Goal: Book appointment/travel/reservation

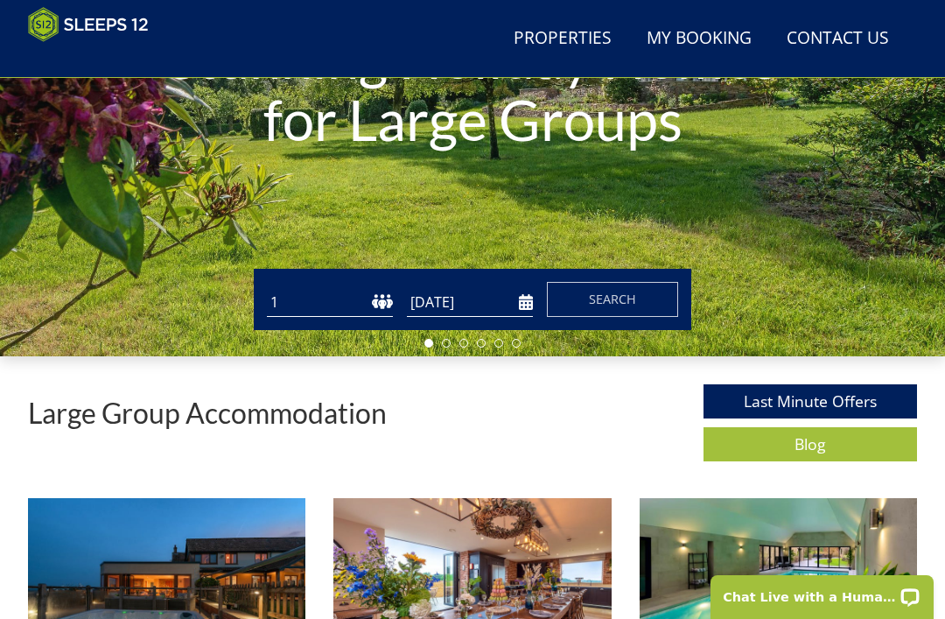
scroll to position [312, 0]
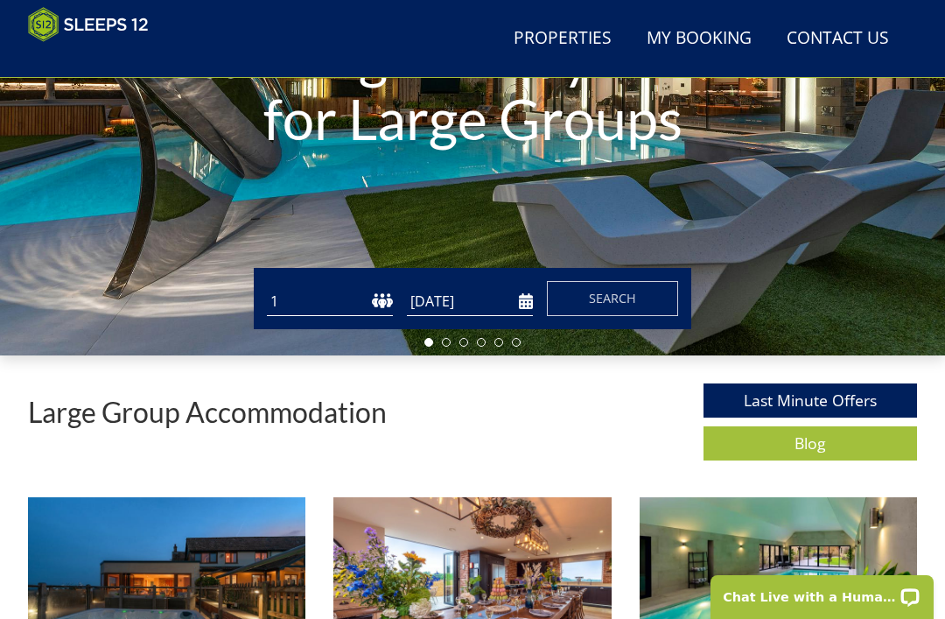
click at [624, 314] on button "Search" at bounding box center [612, 298] width 131 height 35
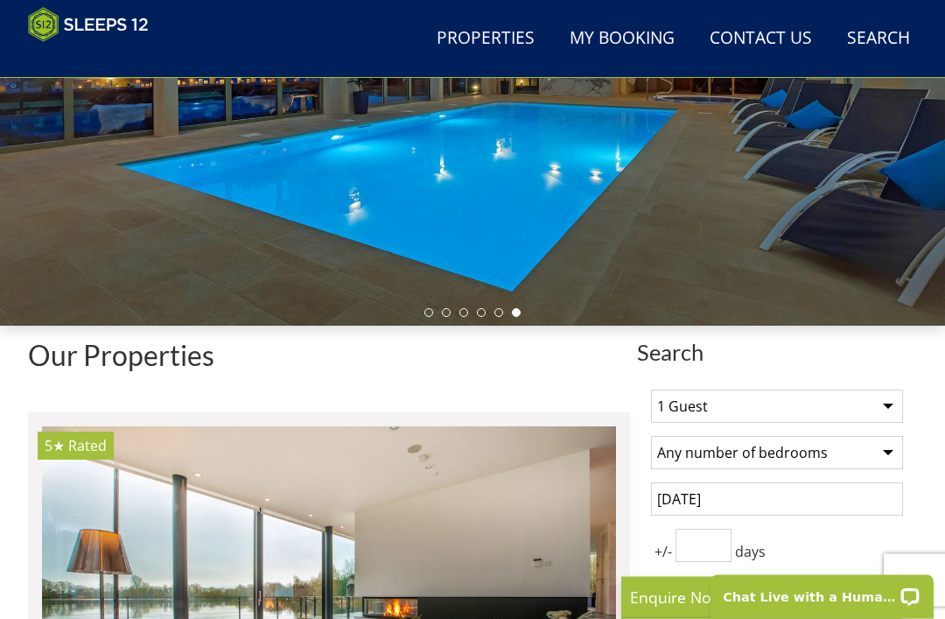
scroll to position [341, 0]
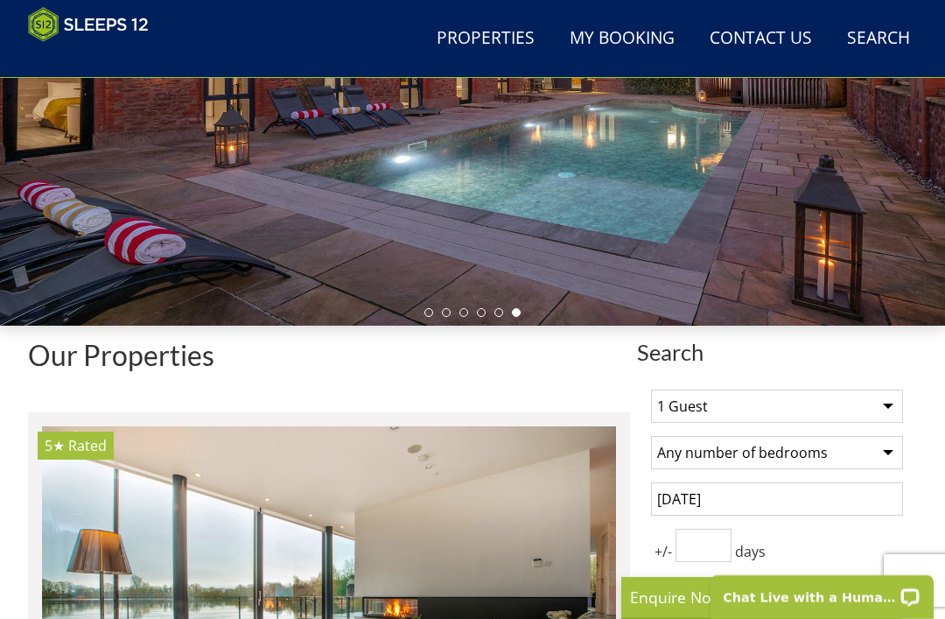
click at [874, 408] on select "1 Guest 2 Guests 3 Guests 4 Guests 5 Guests 6 Guests 7 Guests 8 Guests 9 Guests…" at bounding box center [777, 406] width 252 height 33
select select "9"
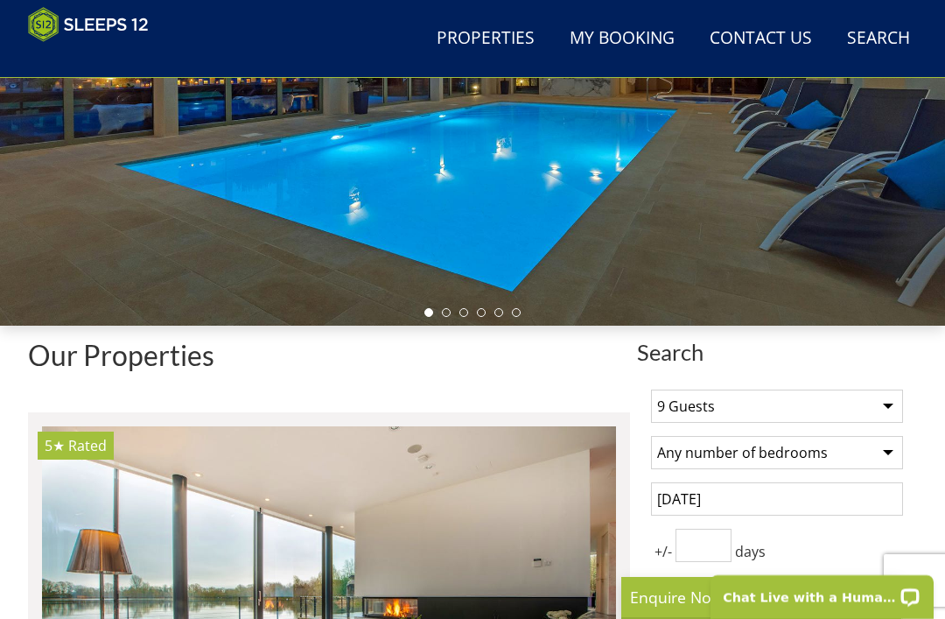
click at [887, 454] on select "Any number of bedrooms 4 Bedrooms 5 Bedrooms 6 Bedrooms 7 Bedrooms 8 Bedrooms 9…" at bounding box center [777, 452] width 252 height 33
select select "6"
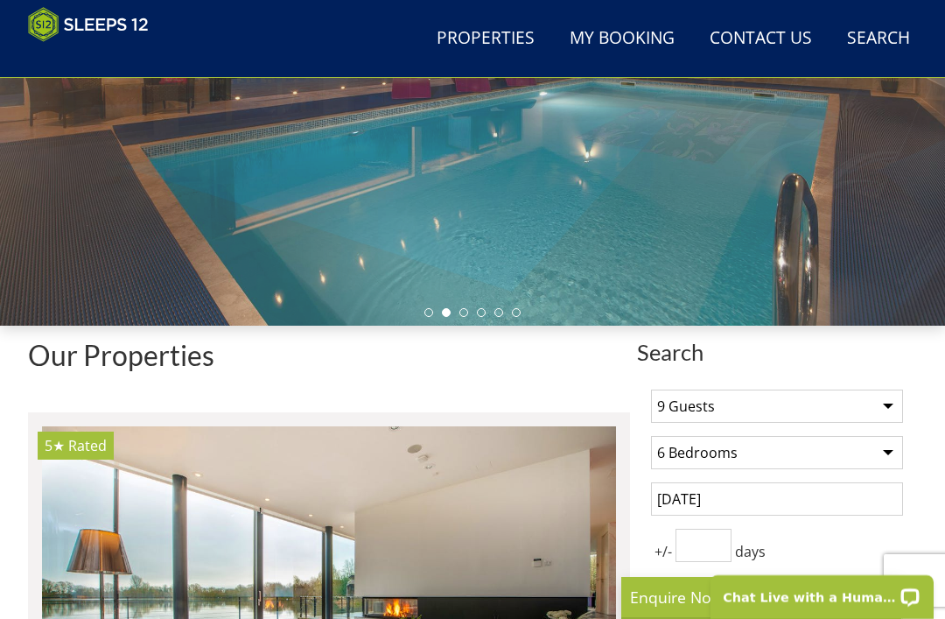
click at [765, 491] on input "2 October 2025" at bounding box center [777, 498] width 252 height 33
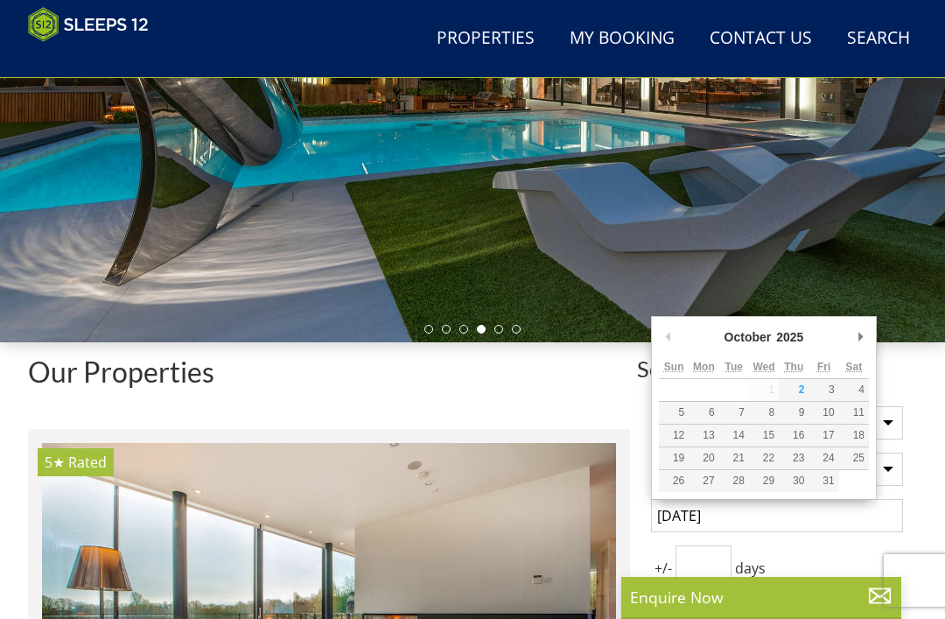
scroll to position [322, 0]
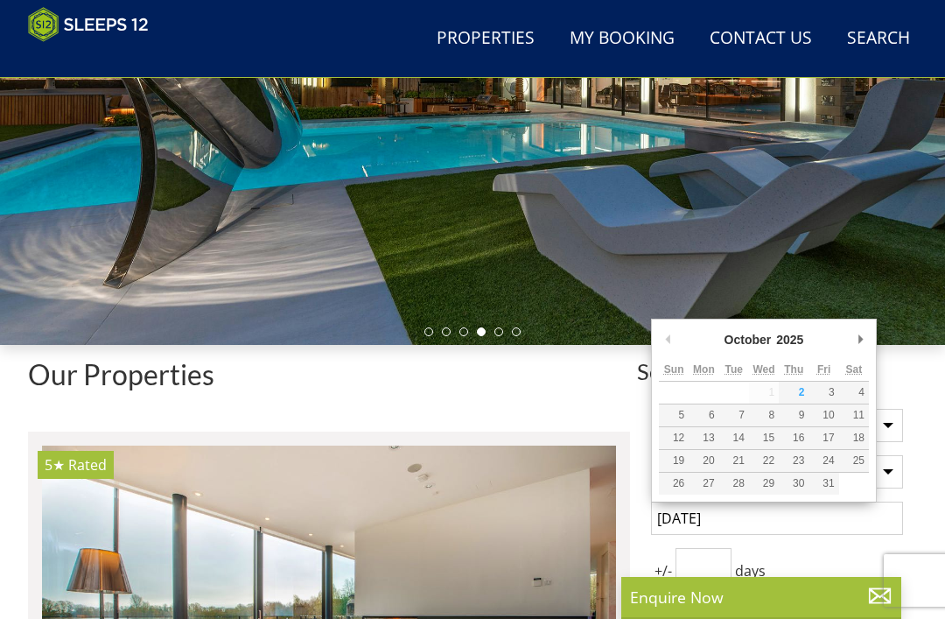
type input "2 October 2026"
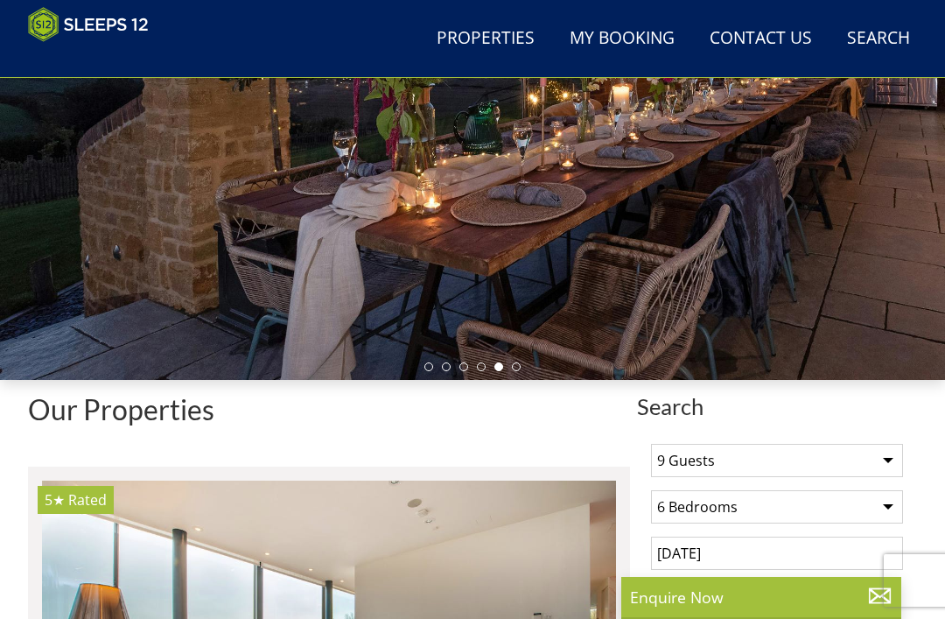
scroll to position [0, 0]
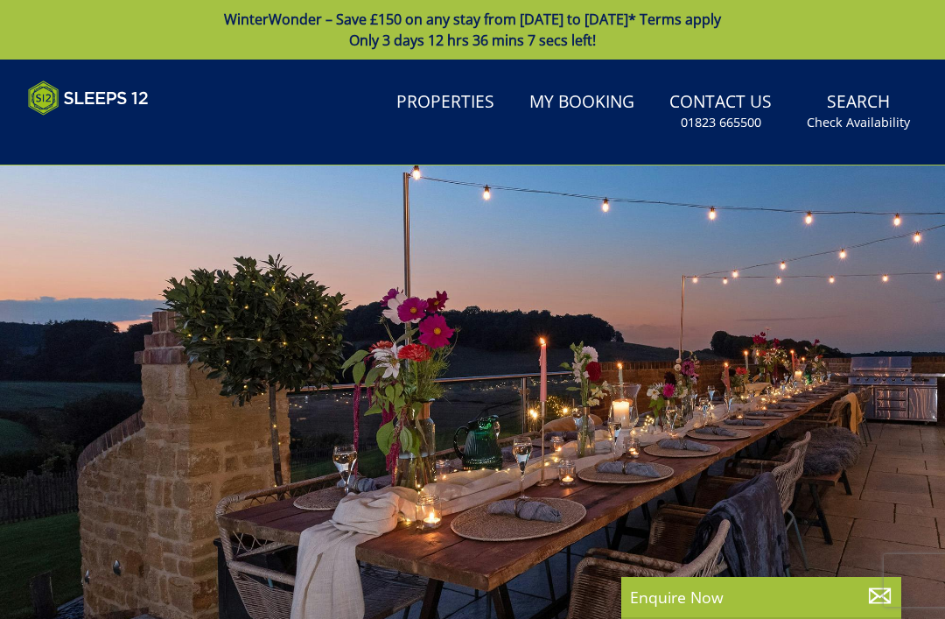
click at [504, 196] on div at bounding box center [472, 430] width 945 height 530
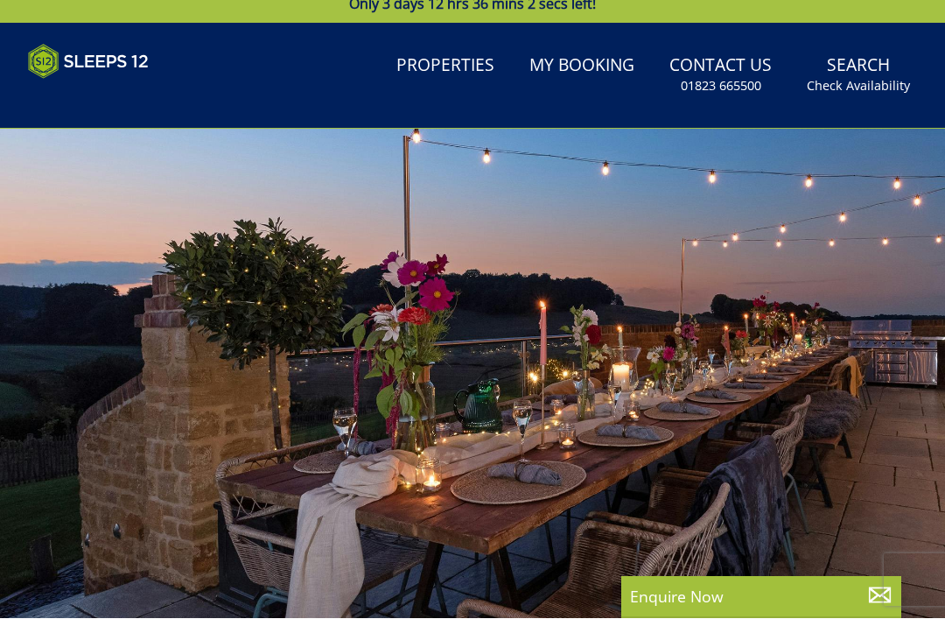
scroll to position [37, 0]
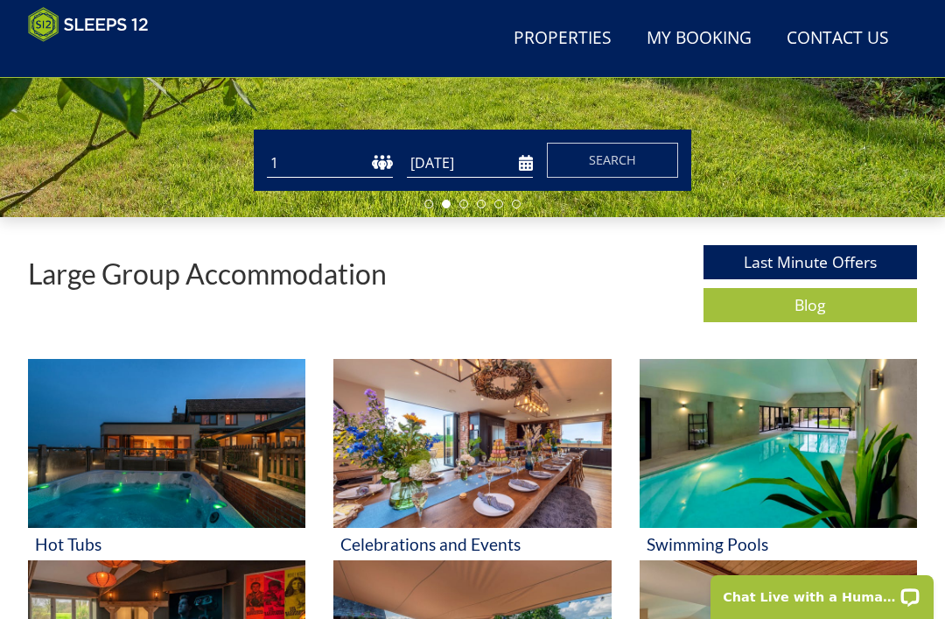
scroll to position [447, 0]
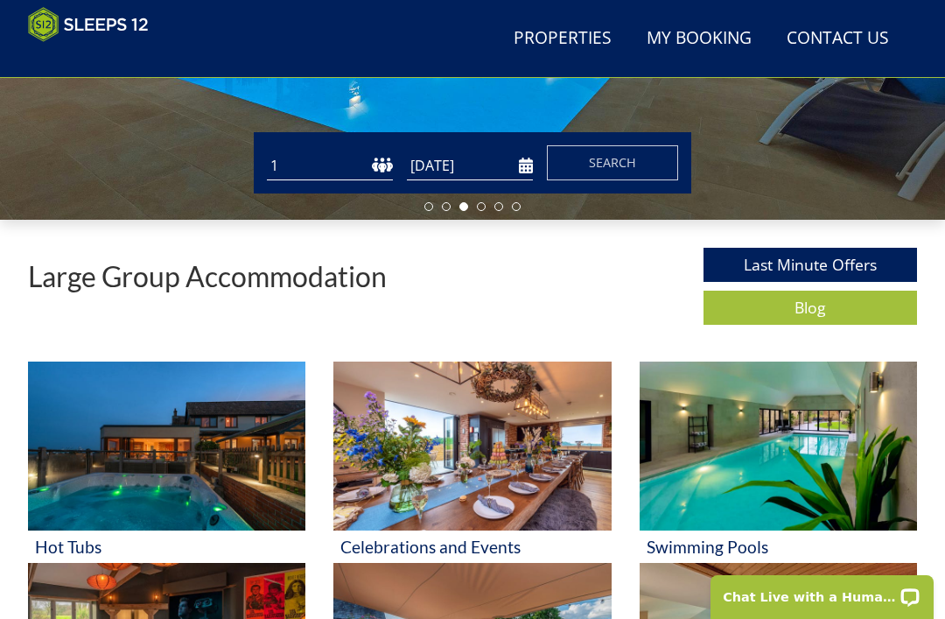
click at [192, 494] on img at bounding box center [166, 446] width 277 height 169
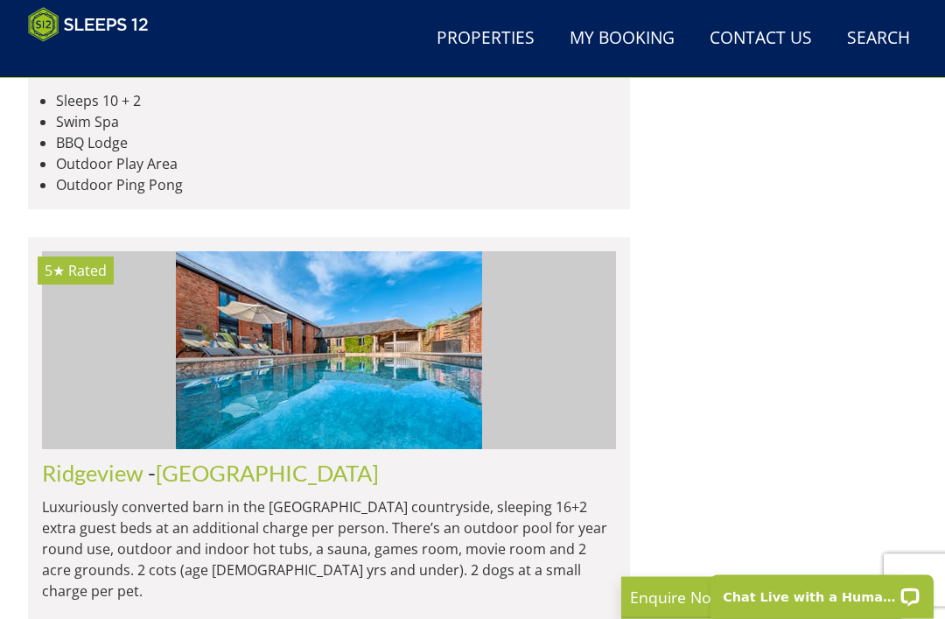
scroll to position [3544, 0]
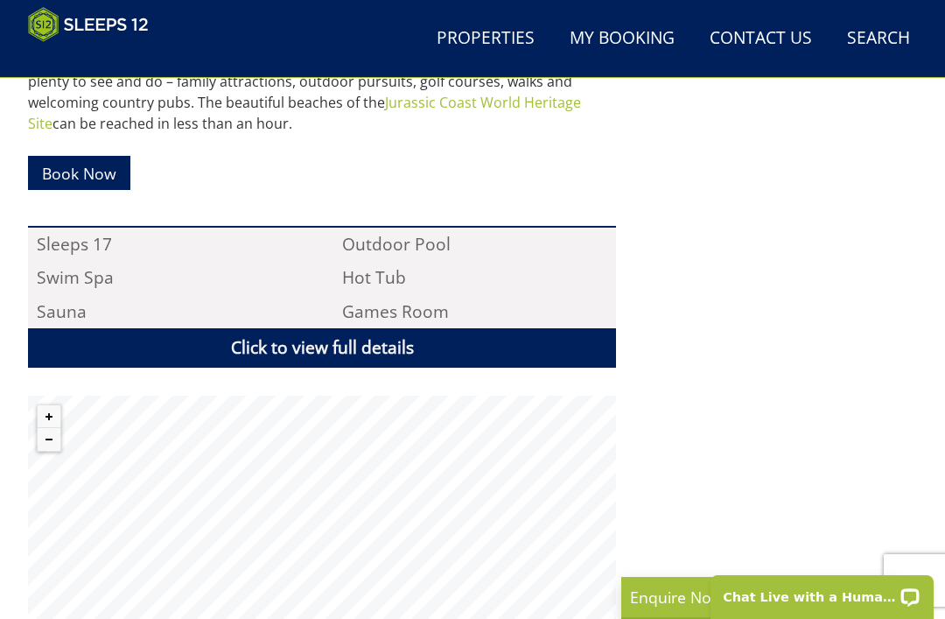
scroll to position [1035, 0]
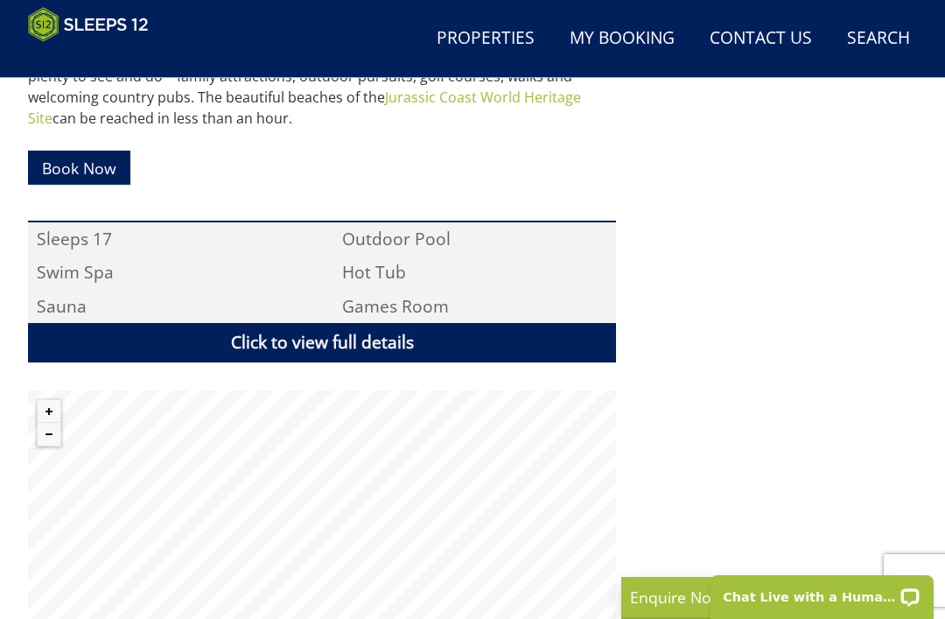
click at [561, 345] on link "Click to view full details" at bounding box center [322, 342] width 588 height 39
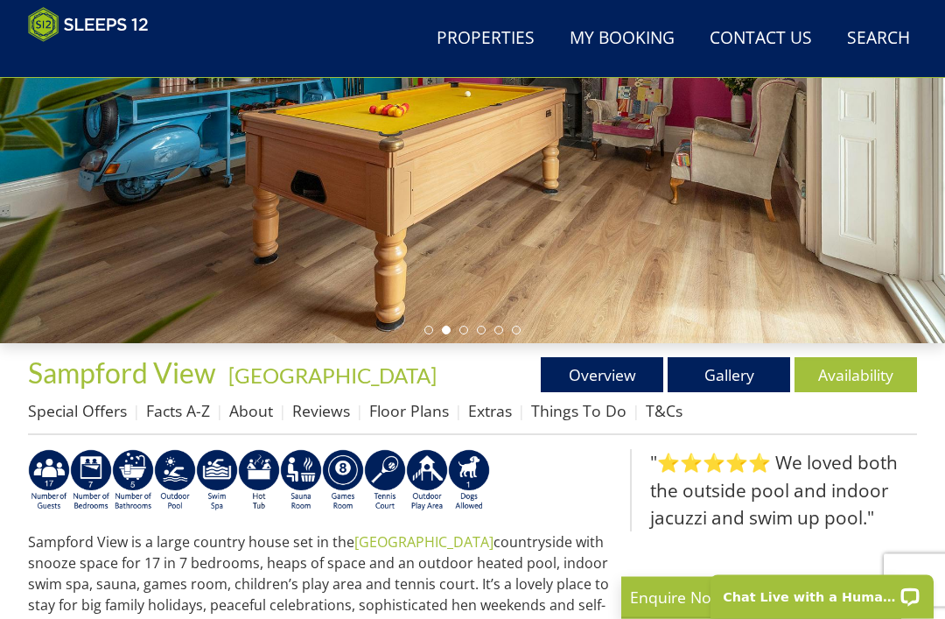
scroll to position [324, 0]
click at [850, 372] on link "Availability" at bounding box center [856, 374] width 123 height 35
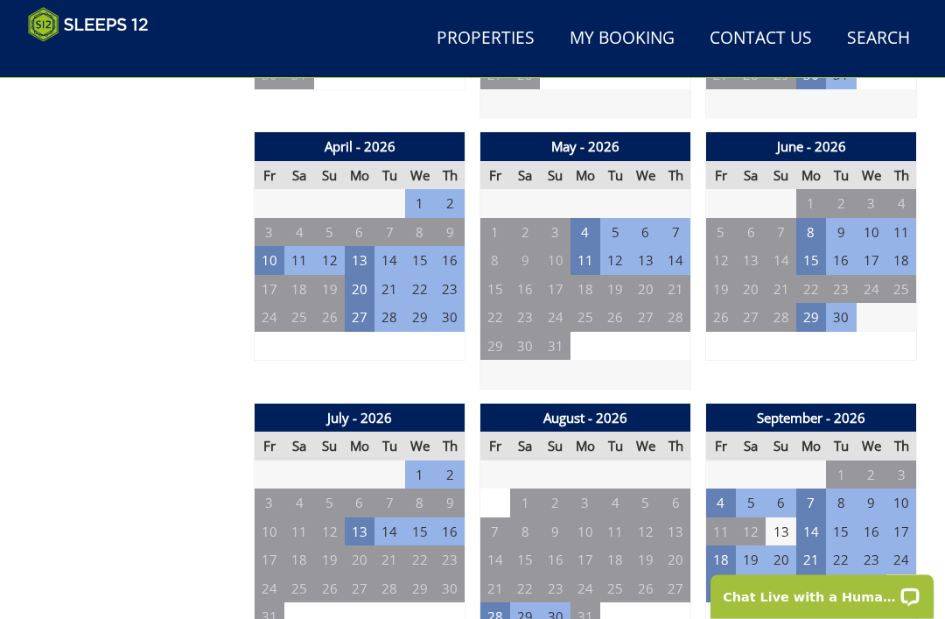
scroll to position [1183, 0]
click at [720, 574] on td "25" at bounding box center [721, 588] width 30 height 29
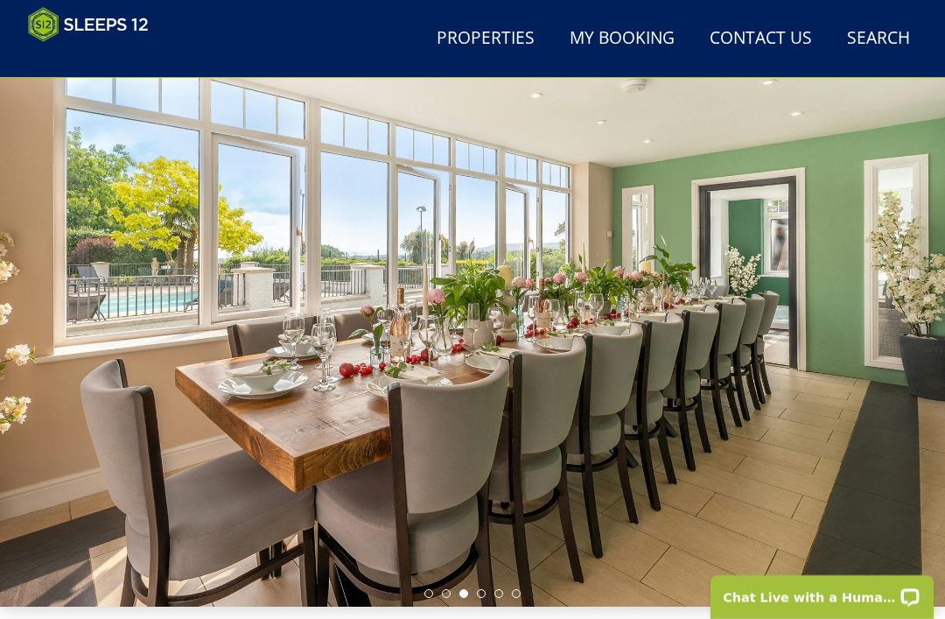
scroll to position [0, 0]
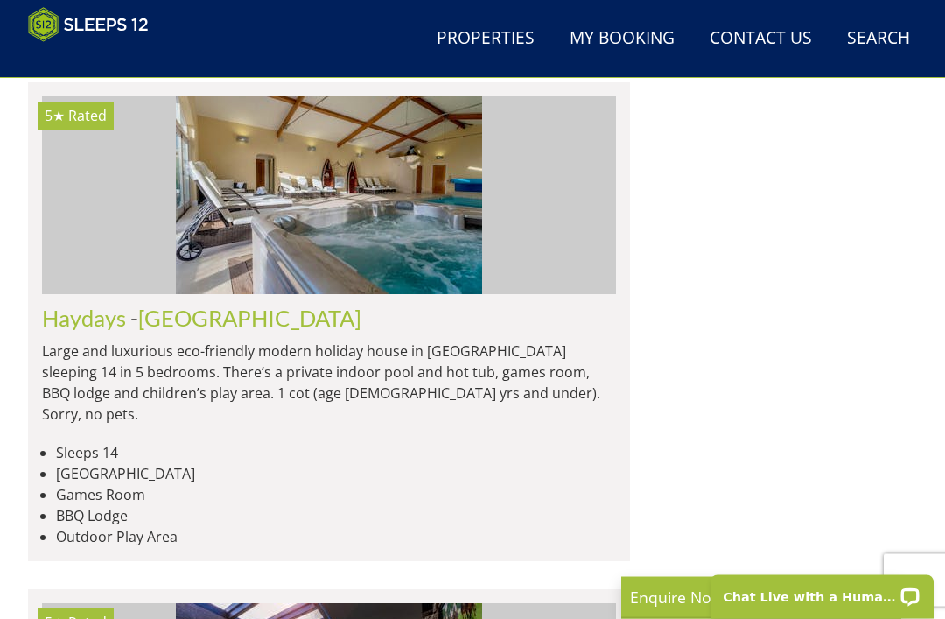
scroll to position [8321, 0]
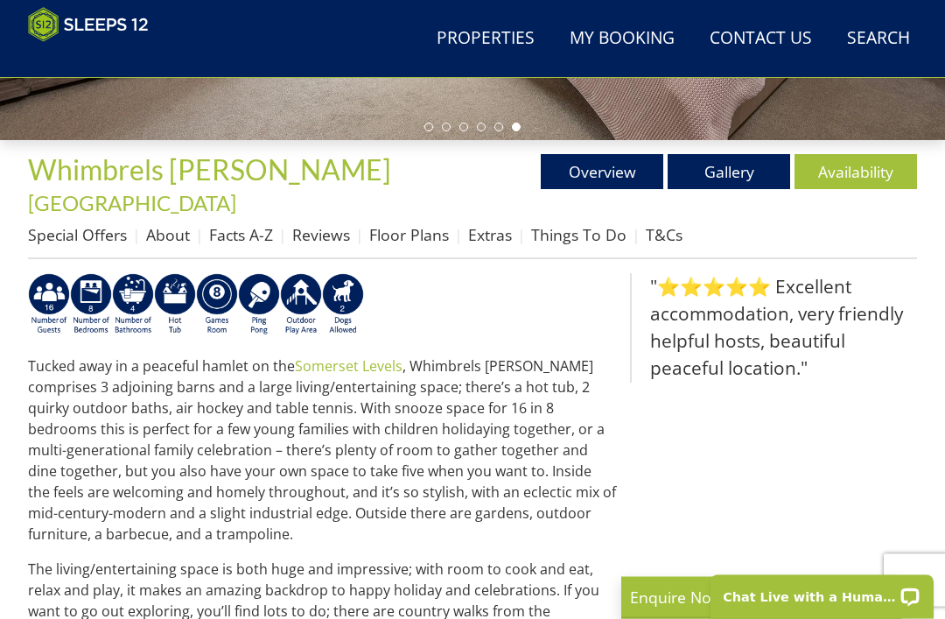
scroll to position [527, 0]
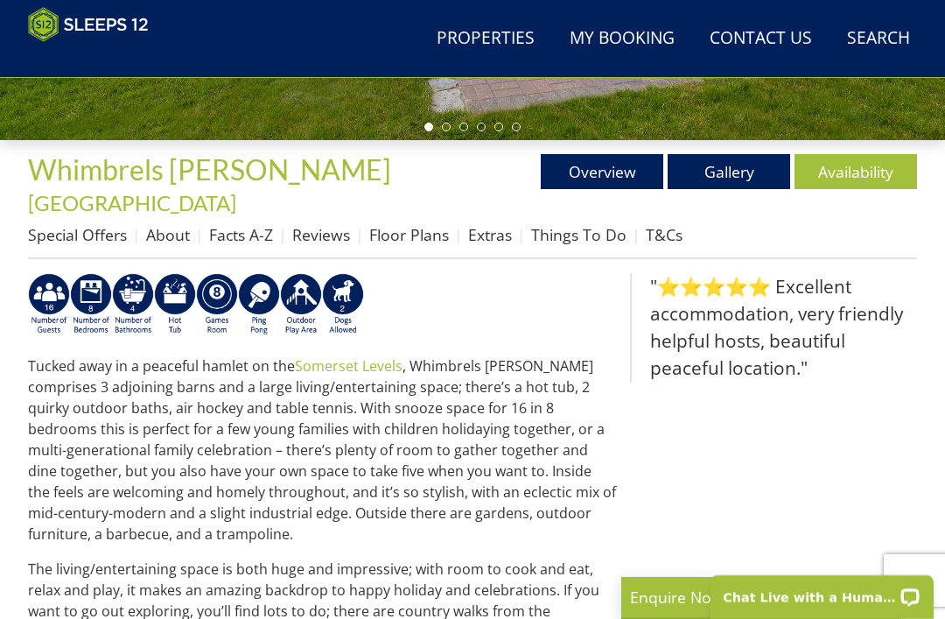
click at [869, 220] on ul "Special Offers About Facts A-Z Reviews Floor Plans Extras Things To Do T&Cs" at bounding box center [472, 239] width 889 height 39
click at [856, 181] on link "Availability" at bounding box center [856, 171] width 123 height 35
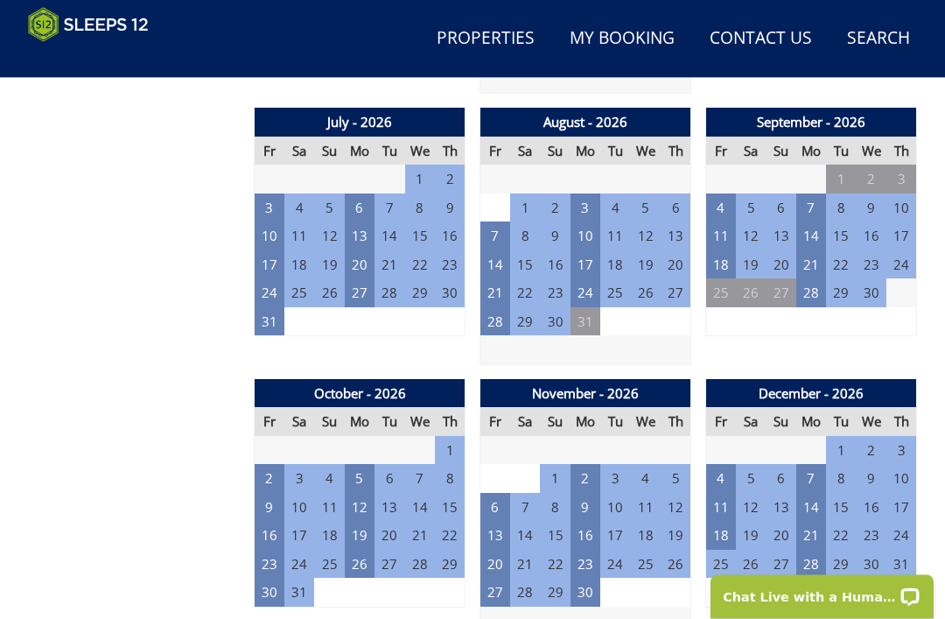
scroll to position [1501, 0]
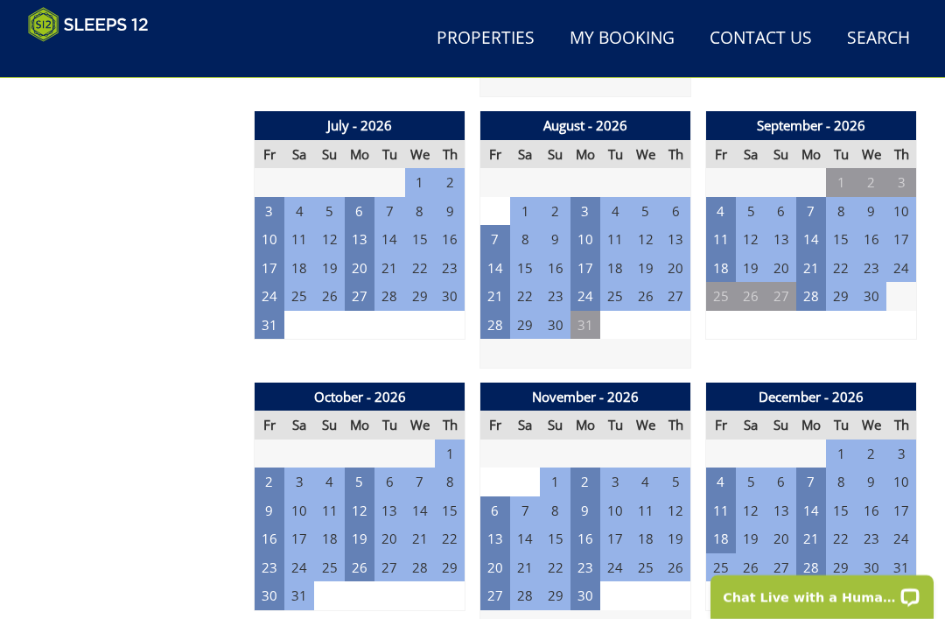
click at [725, 282] on td "25" at bounding box center [721, 296] width 30 height 29
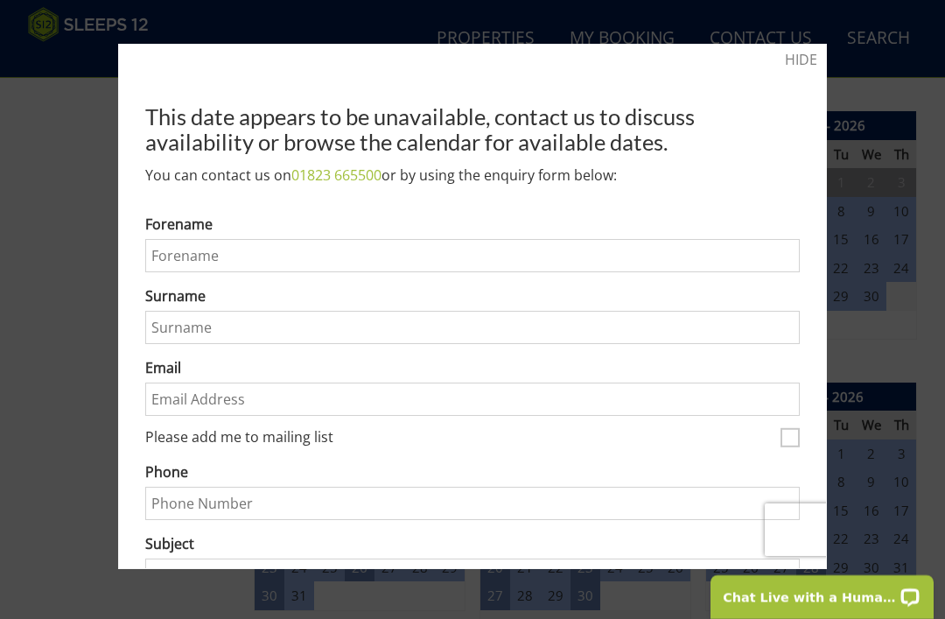
click at [898, 46] on div at bounding box center [472, 309] width 945 height 619
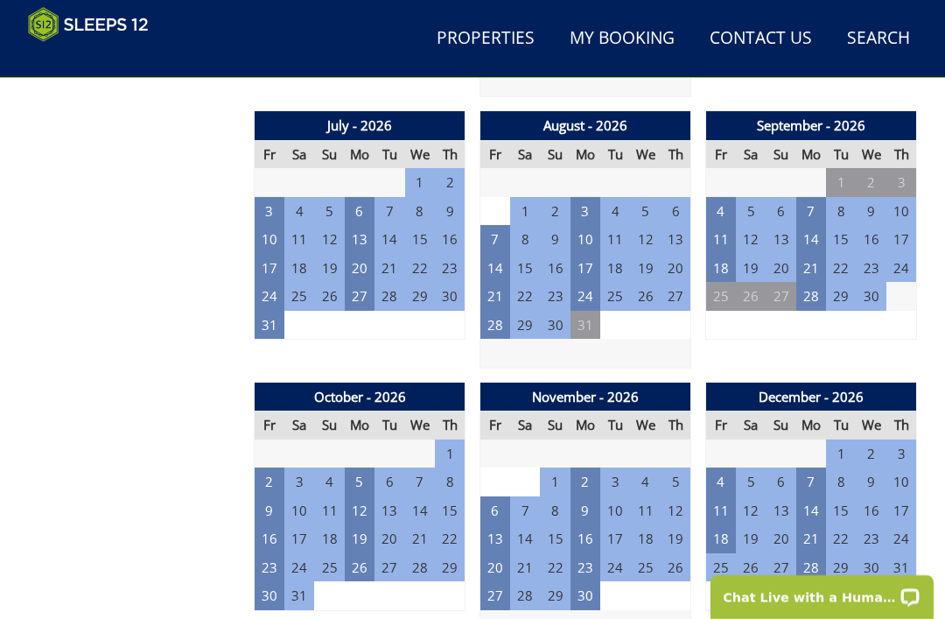
click at [819, 39] on link "Contact Us 01823 665500" at bounding box center [761, 38] width 116 height 39
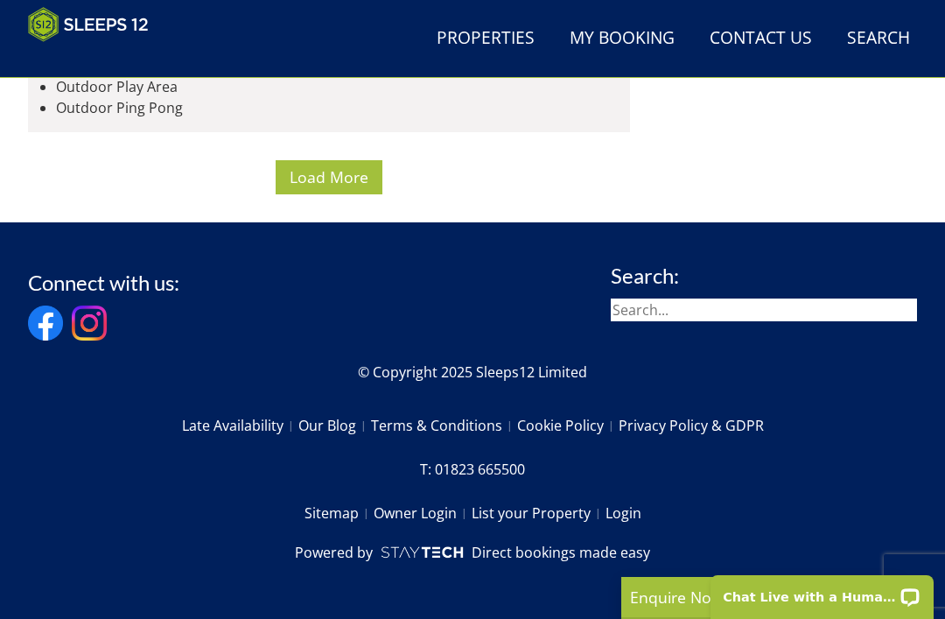
scroll to position [14262, 0]
click at [346, 187] on span "Load More" at bounding box center [329, 176] width 79 height 21
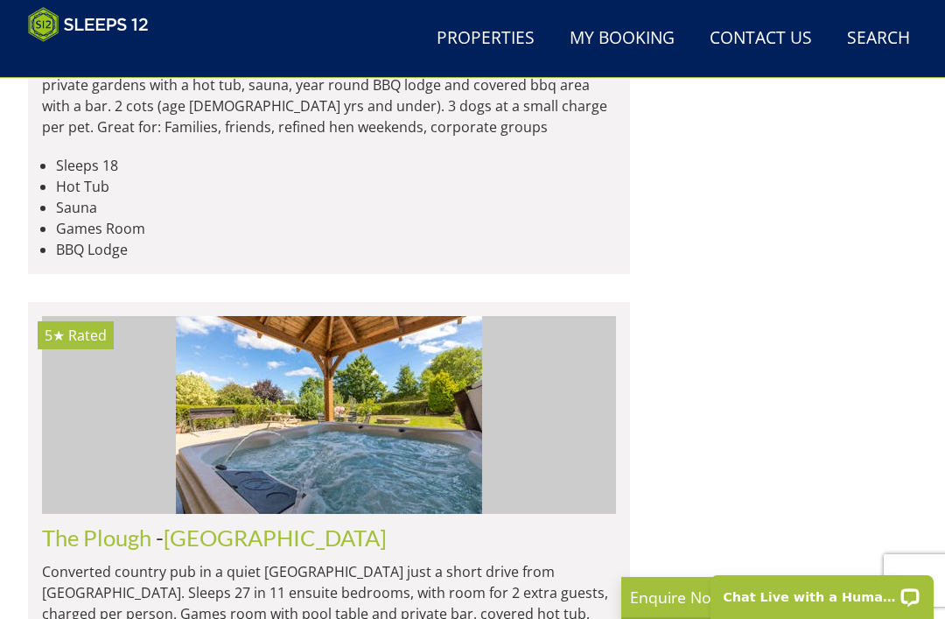
scroll to position [15190, 0]
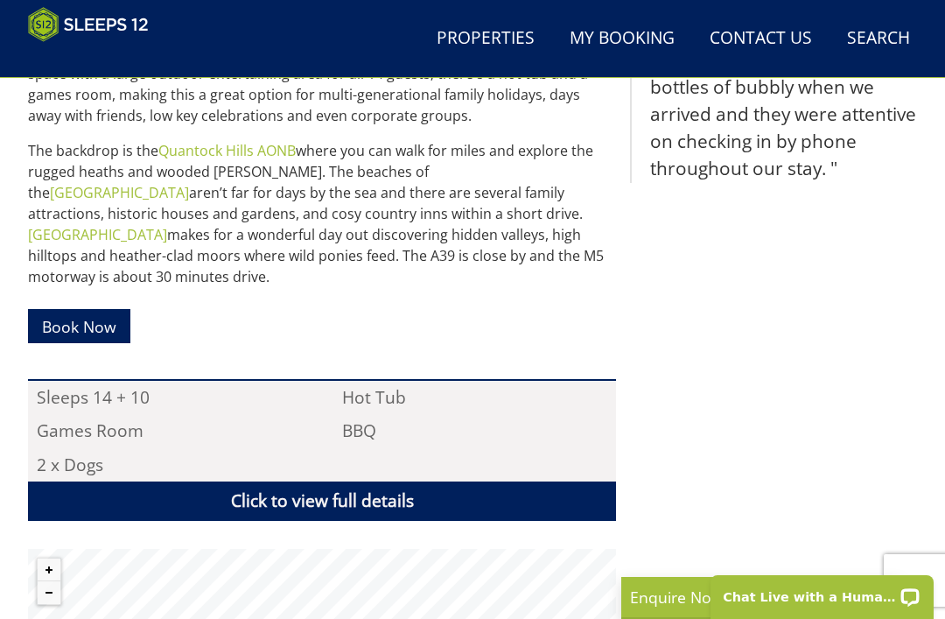
scroll to position [814, 0]
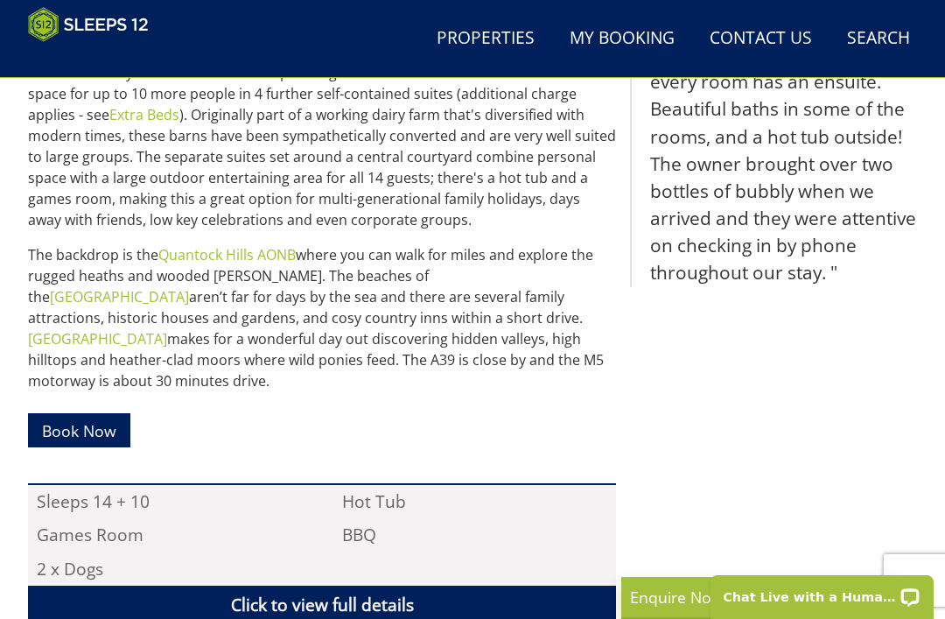
click at [87, 413] on link "Book Now" at bounding box center [79, 430] width 102 height 34
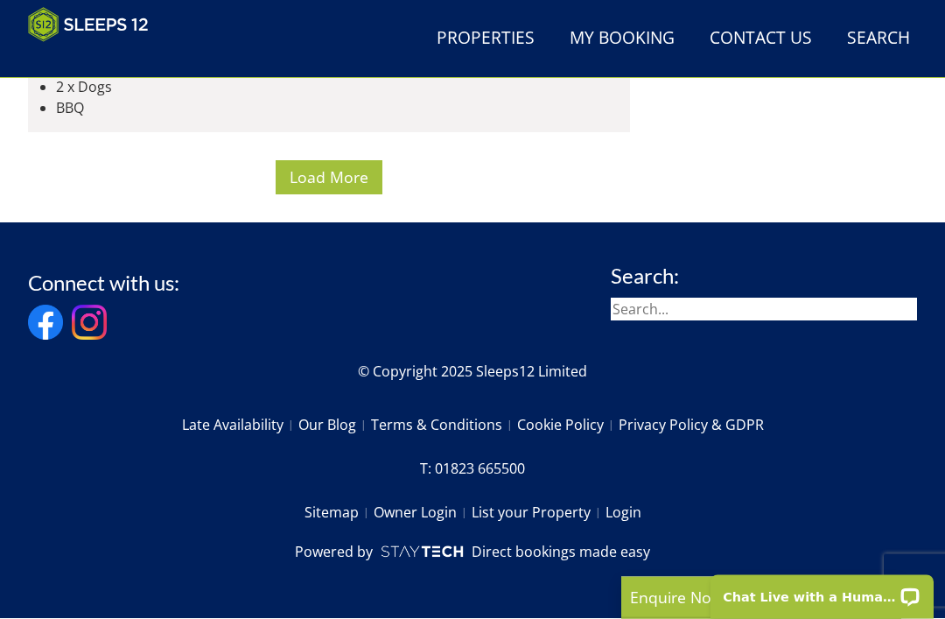
scroll to position [19991, 0]
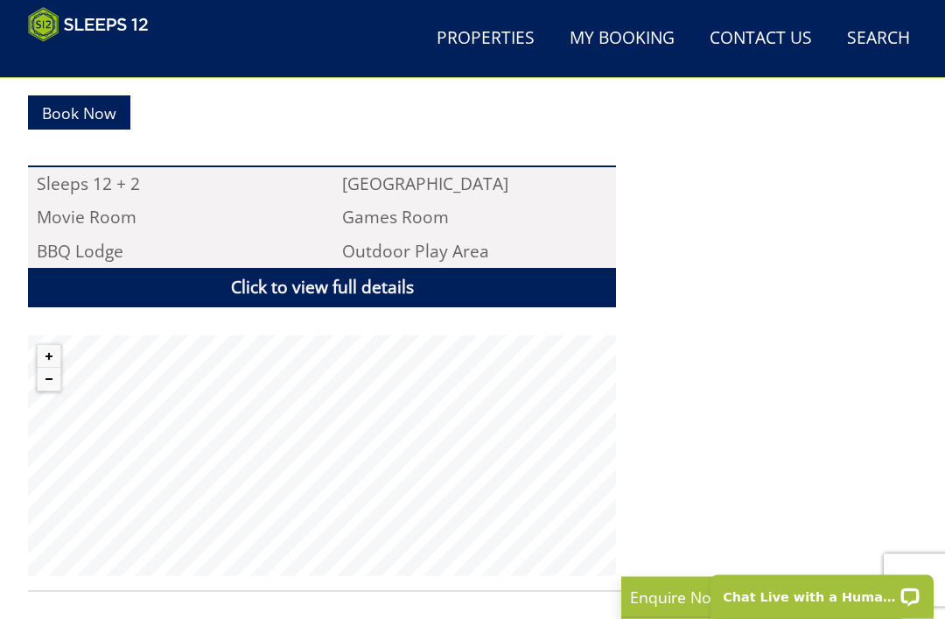
scroll to position [1110, 0]
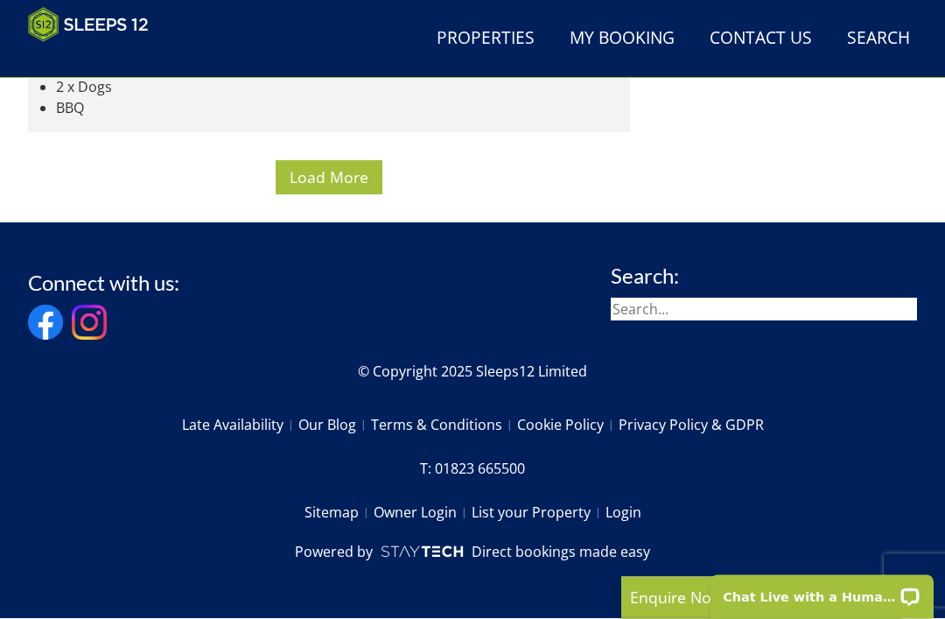
scroll to position [25533, 0]
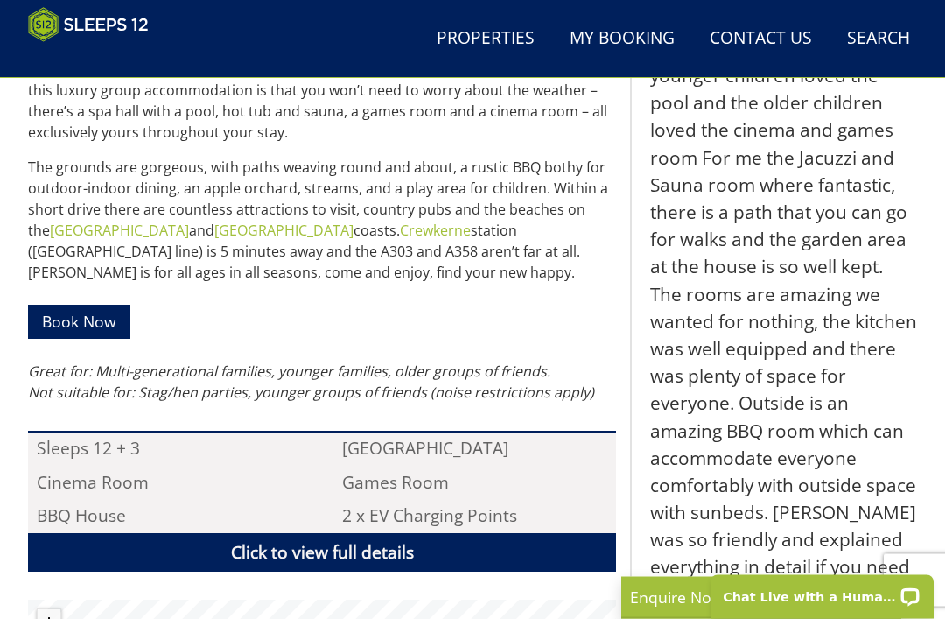
scroll to position [929, 0]
click at [110, 305] on link "Book Now" at bounding box center [79, 322] width 102 height 34
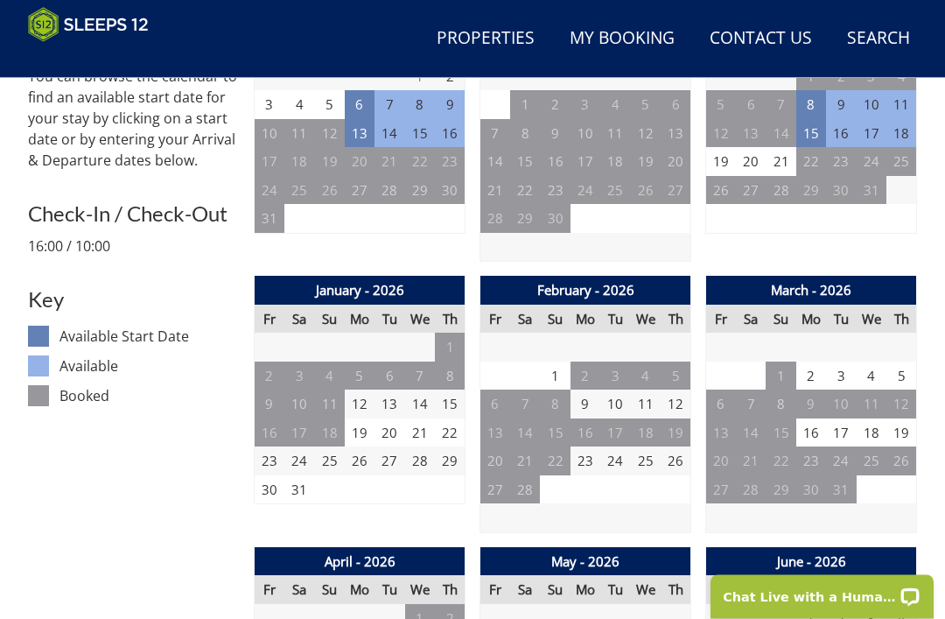
scroll to position [816, 0]
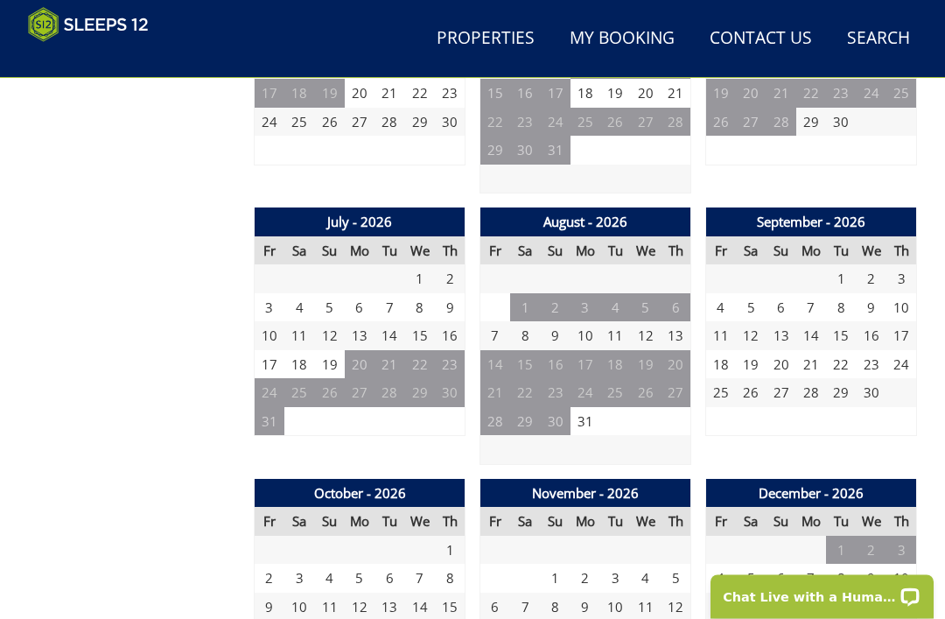
scroll to position [1405, 0]
click at [727, 378] on td "25" at bounding box center [721, 392] width 30 height 29
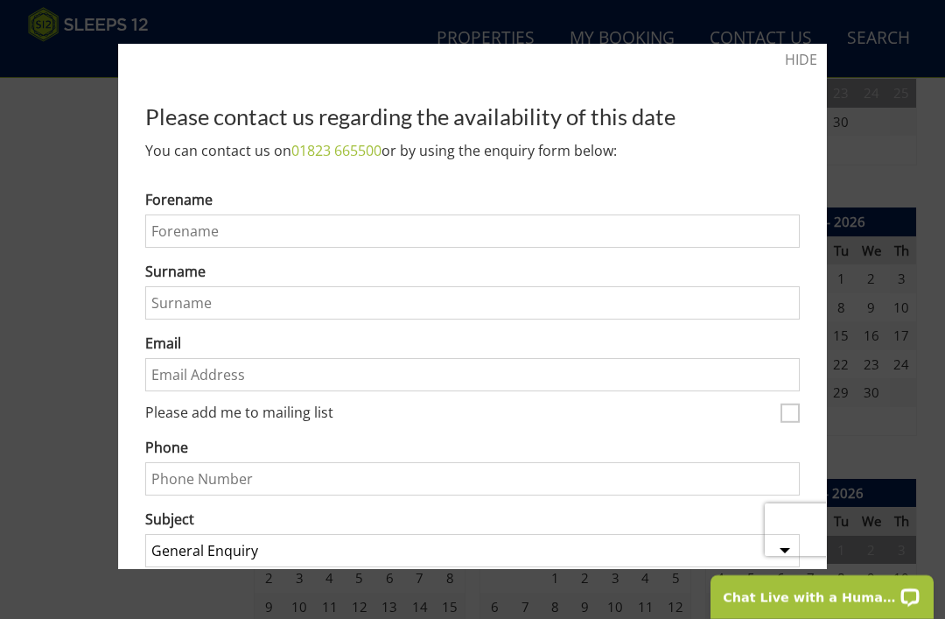
click at [794, 69] on link "HIDE" at bounding box center [801, 59] width 32 height 21
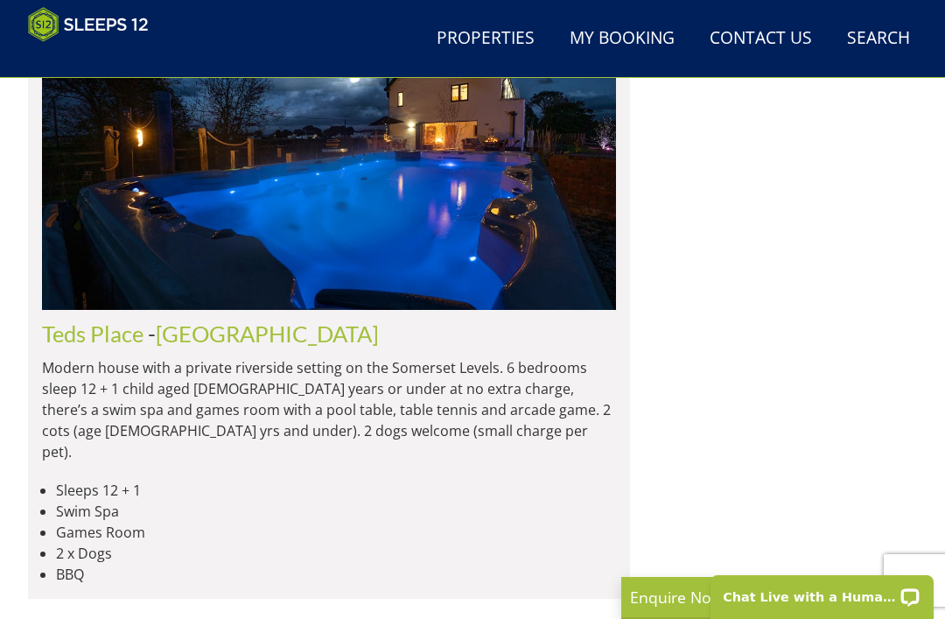
scroll to position [14911, 0]
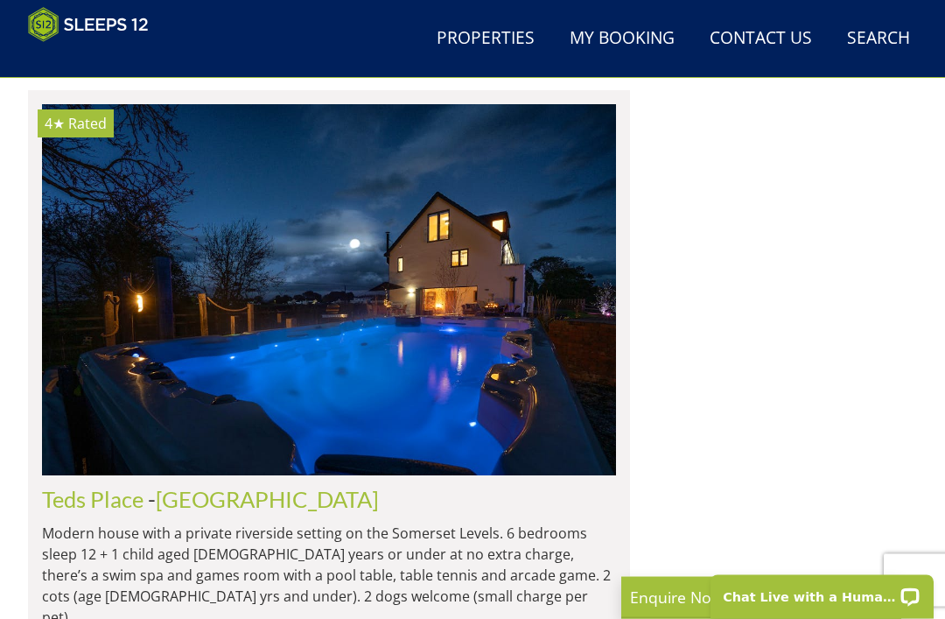
scroll to position [14750, 0]
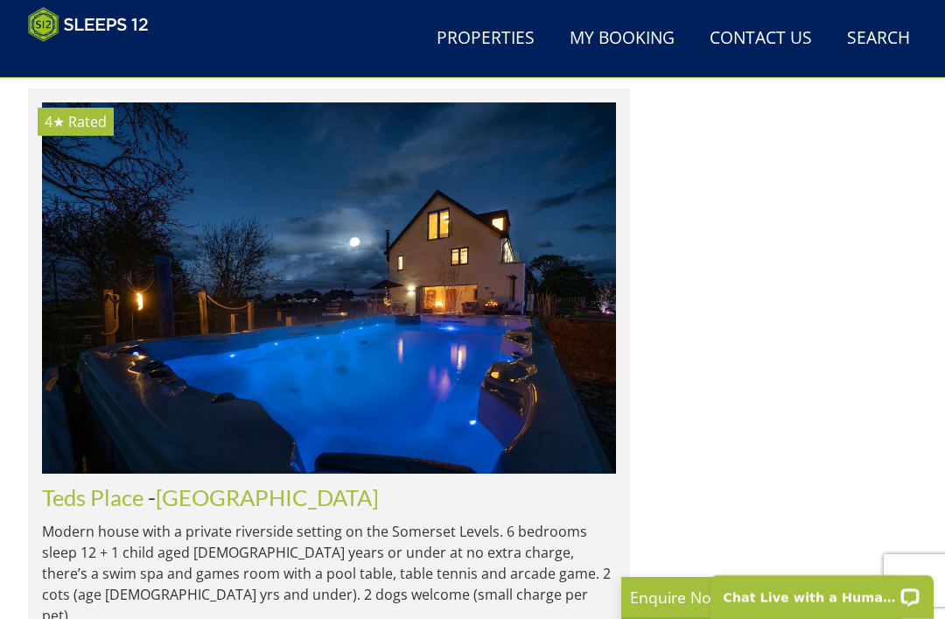
click at [107, 484] on link "Teds Place" at bounding box center [93, 497] width 102 height 26
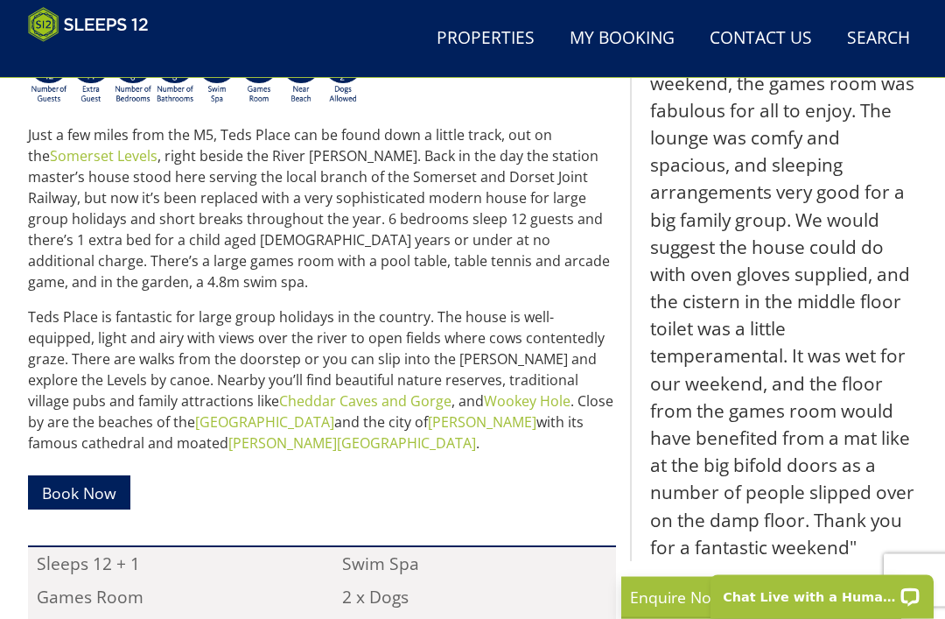
scroll to position [731, 0]
click at [89, 475] on link "Book Now" at bounding box center [79, 492] width 102 height 34
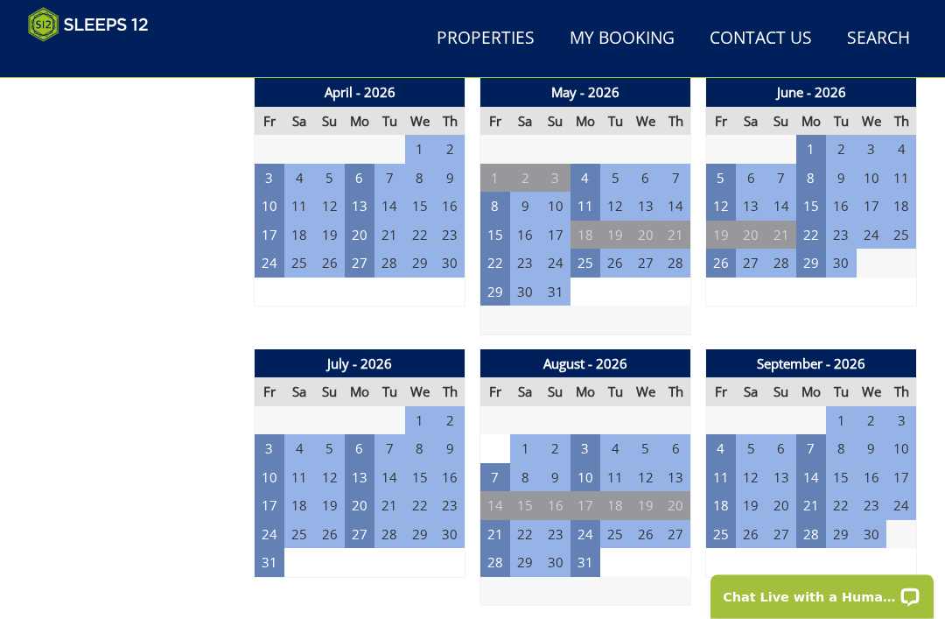
scroll to position [1237, 0]
click at [726, 521] on td "25" at bounding box center [721, 534] width 30 height 29
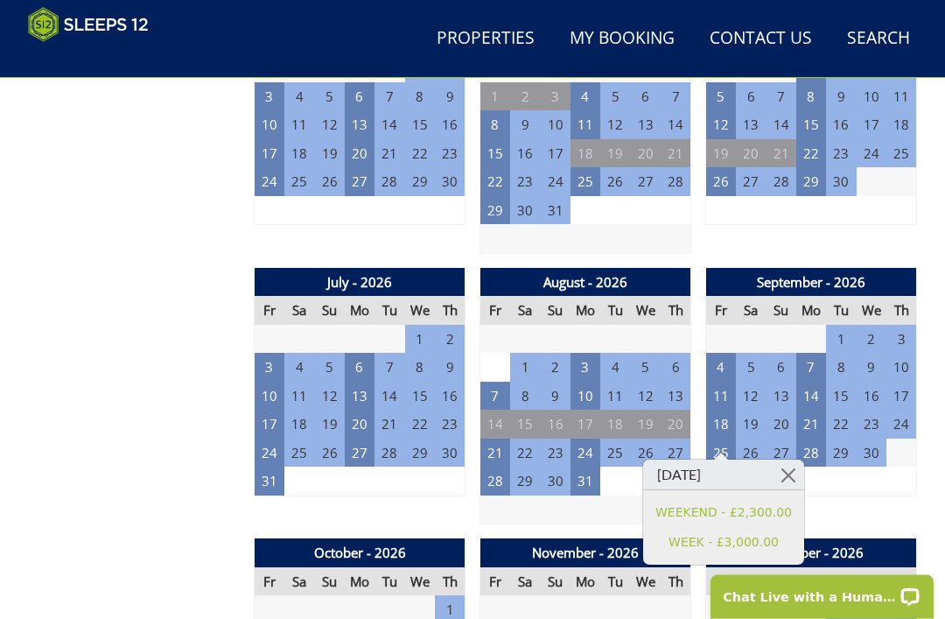
scroll to position [1318, 0]
click at [788, 474] on link at bounding box center [789, 475] width 31 height 31
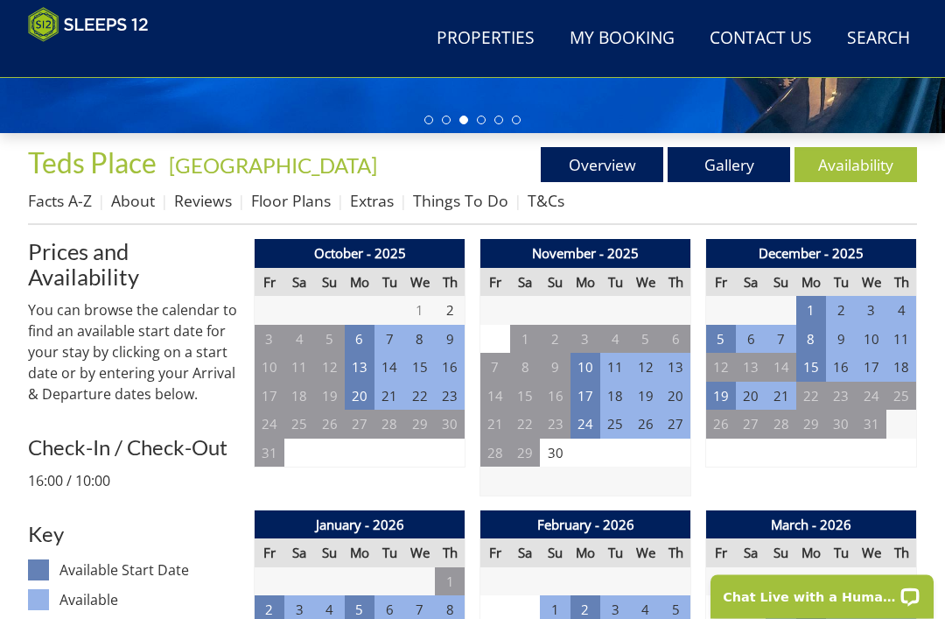
scroll to position [534, 0]
click at [295, 207] on link "Floor Plans" at bounding box center [291, 200] width 80 height 21
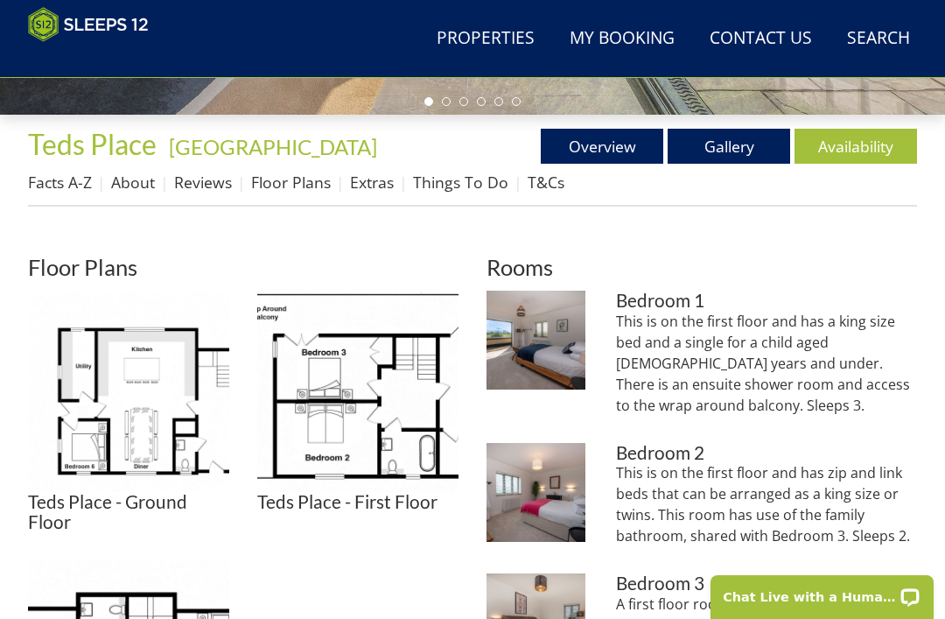
scroll to position [554, 0]
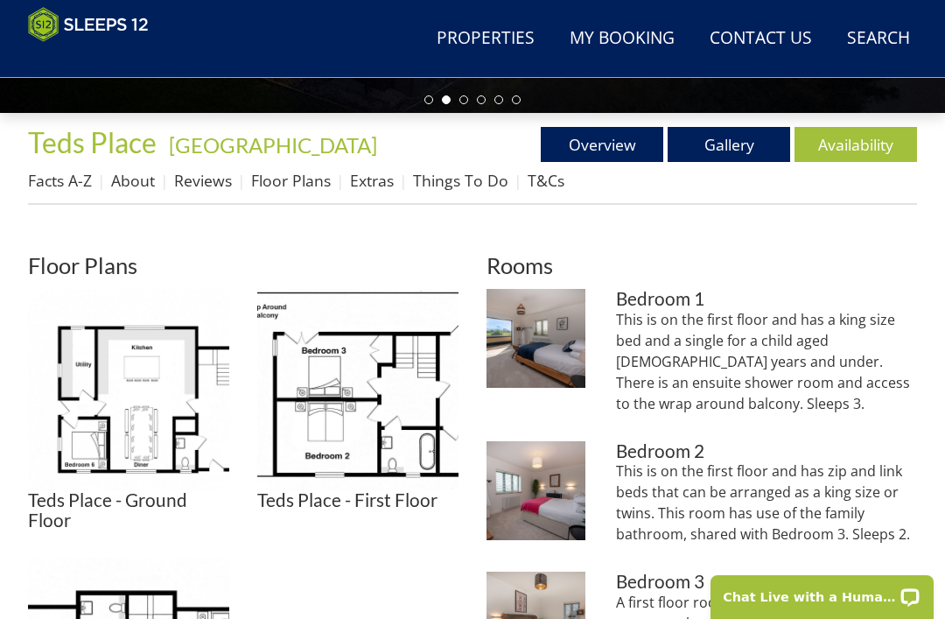
click at [718, 137] on link "Gallery" at bounding box center [729, 144] width 123 height 35
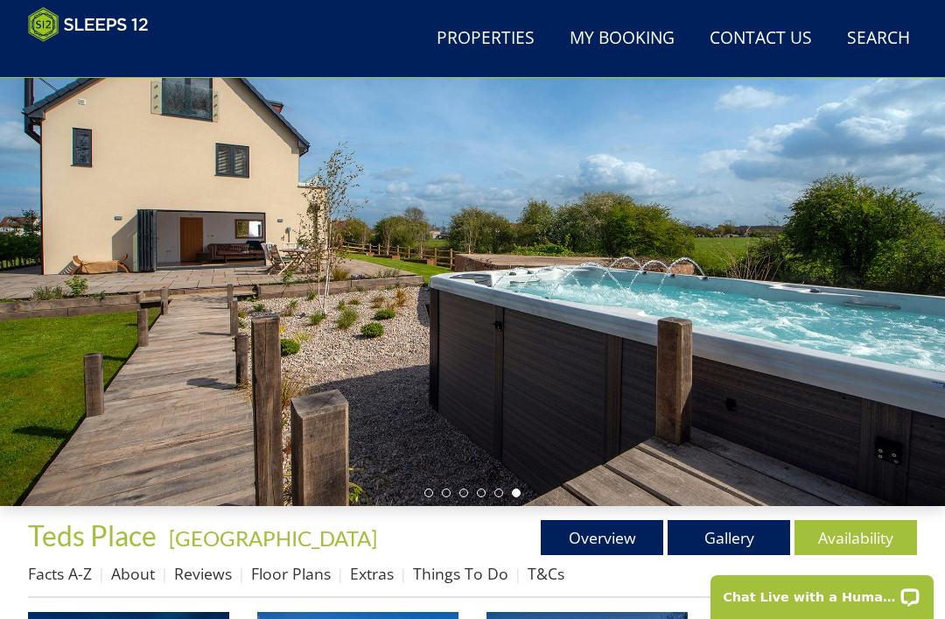
scroll to position [173, 0]
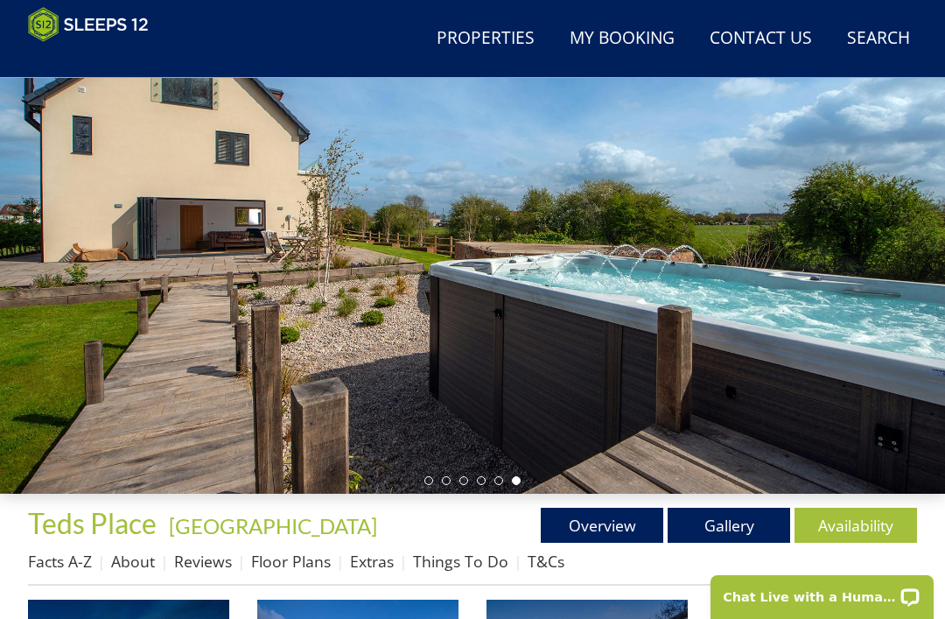
click at [429, 481] on li at bounding box center [429, 480] width 9 height 9
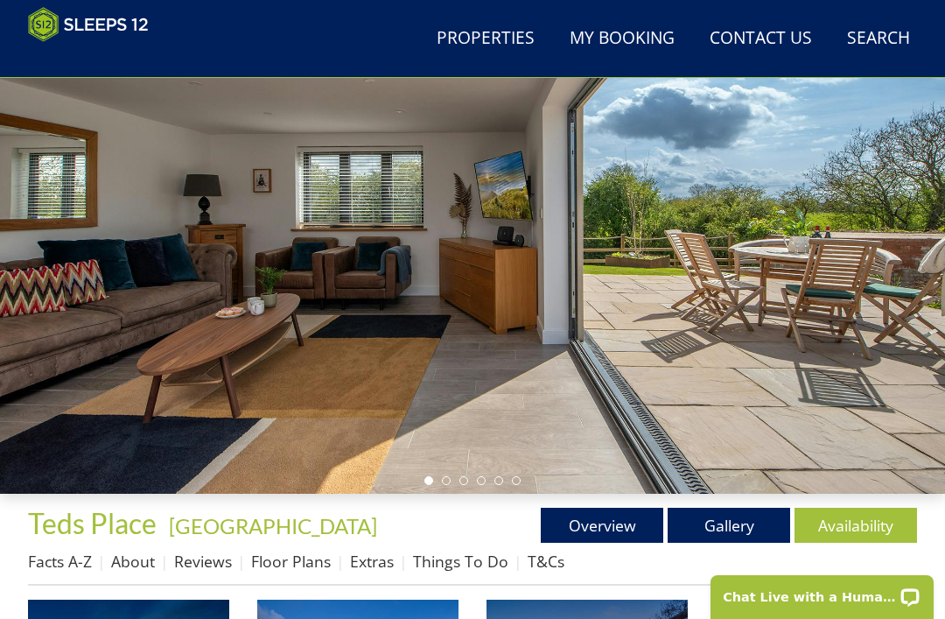
click at [444, 489] on div at bounding box center [472, 229] width 945 height 530
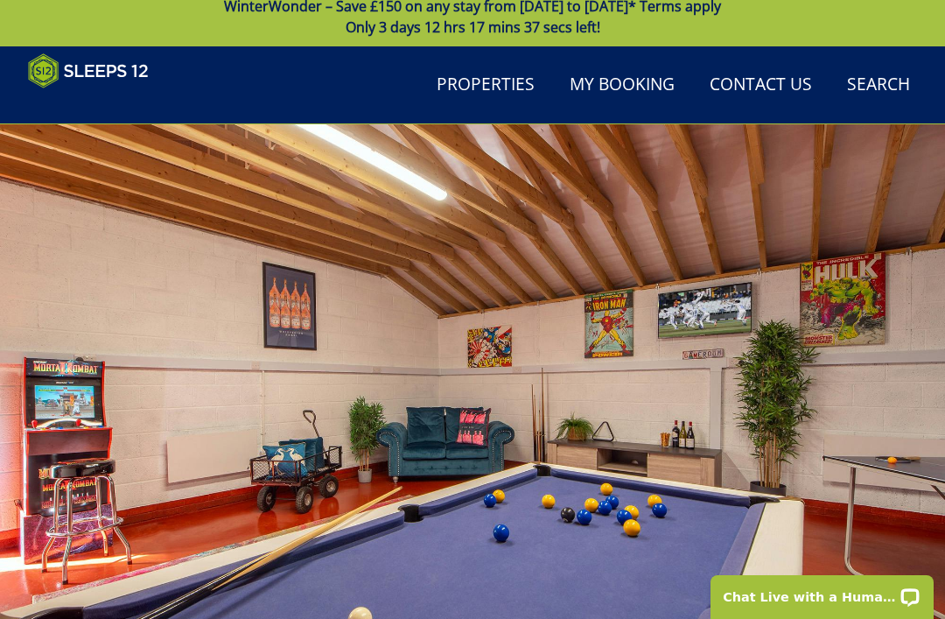
scroll to position [0, 0]
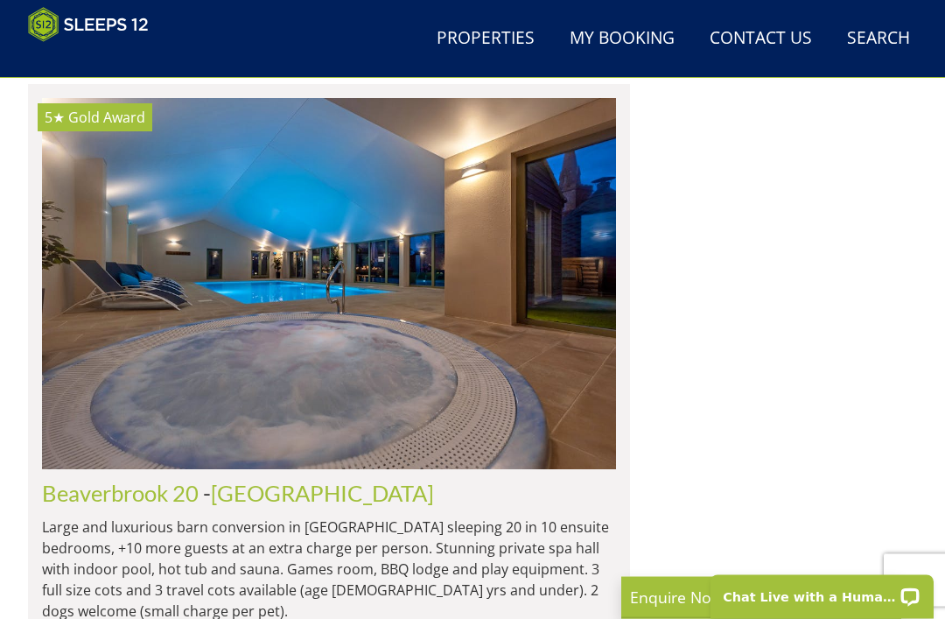
scroll to position [14262, 0]
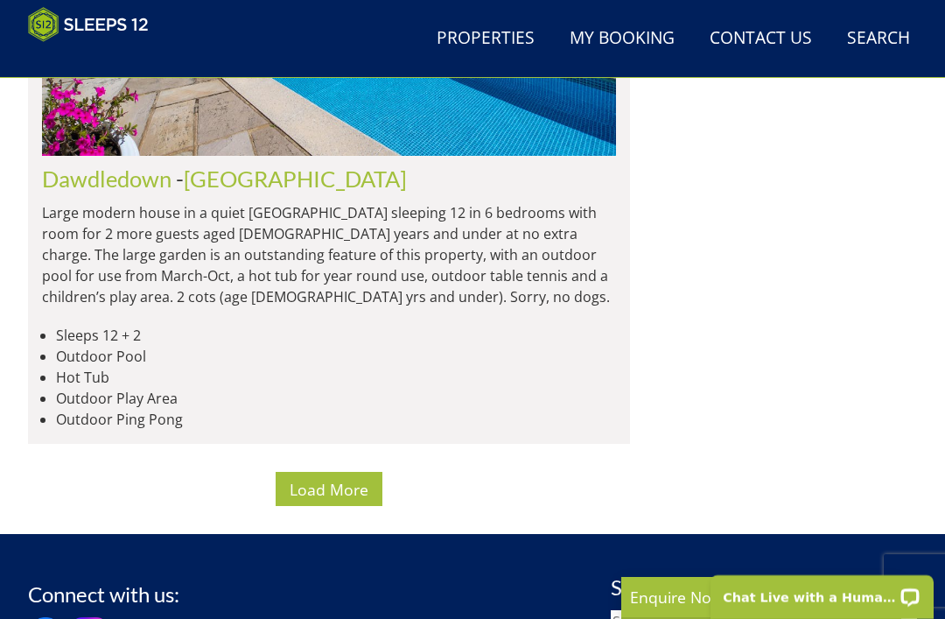
click at [334, 479] on span "Load More" at bounding box center [329, 489] width 79 height 21
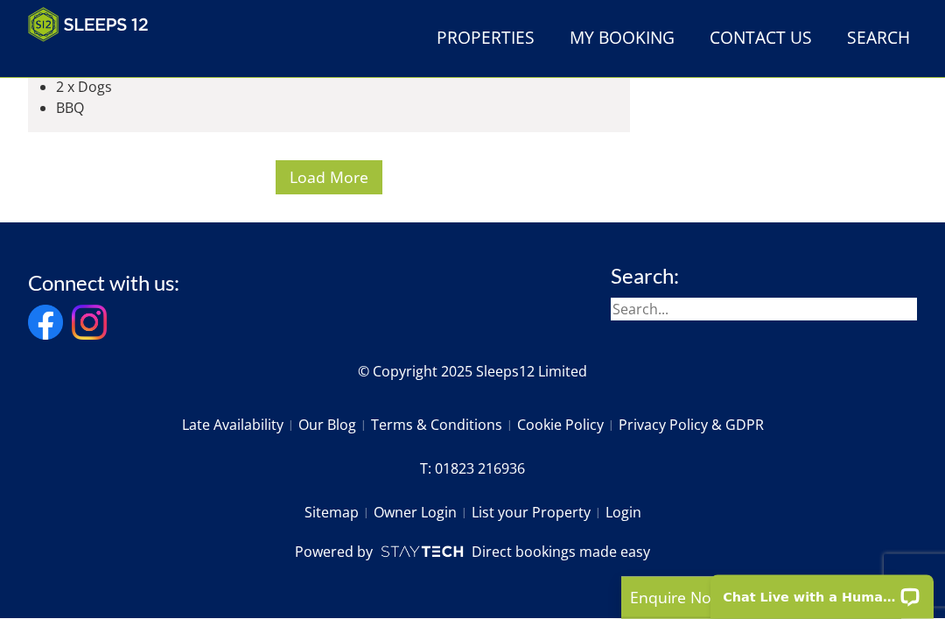
scroll to position [28038, 0]
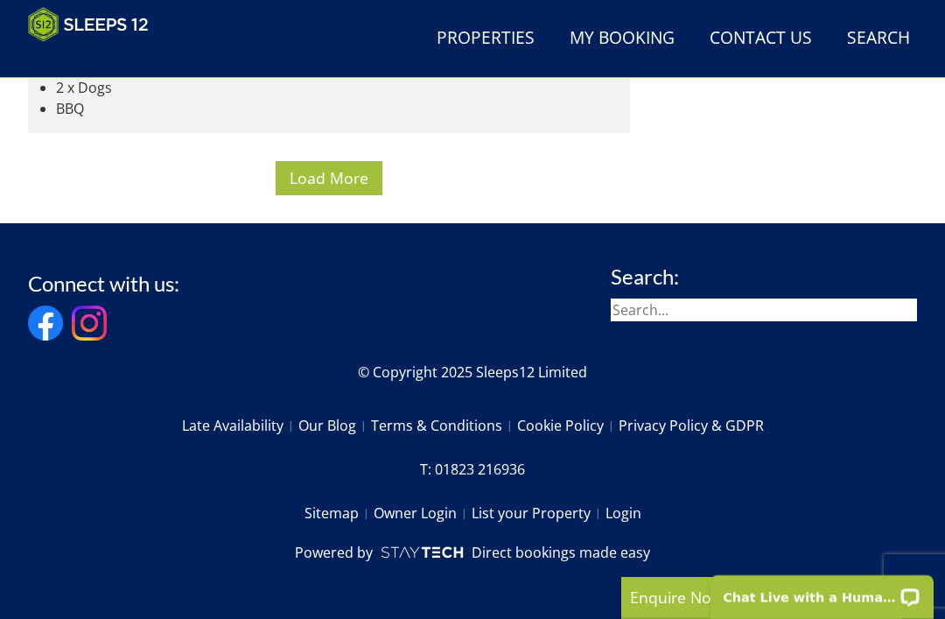
click at [323, 188] on span "Load More" at bounding box center [329, 177] width 79 height 21
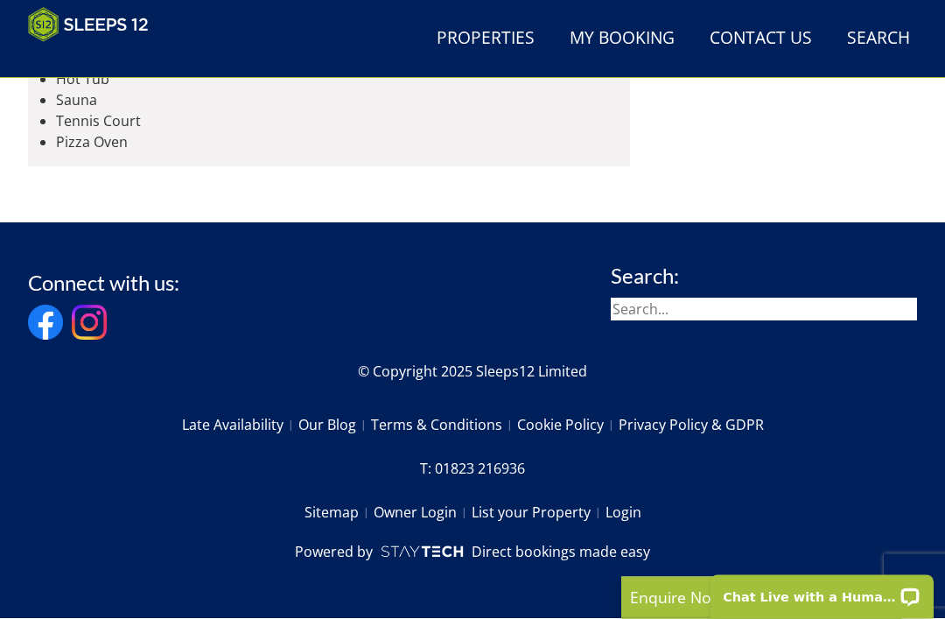
scroll to position [30272, 0]
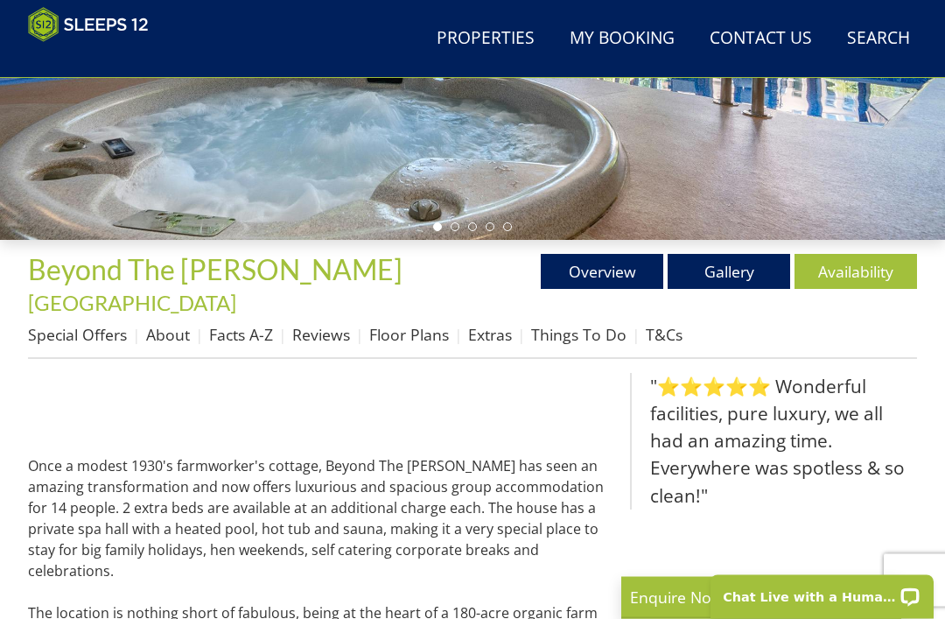
scroll to position [427, 0]
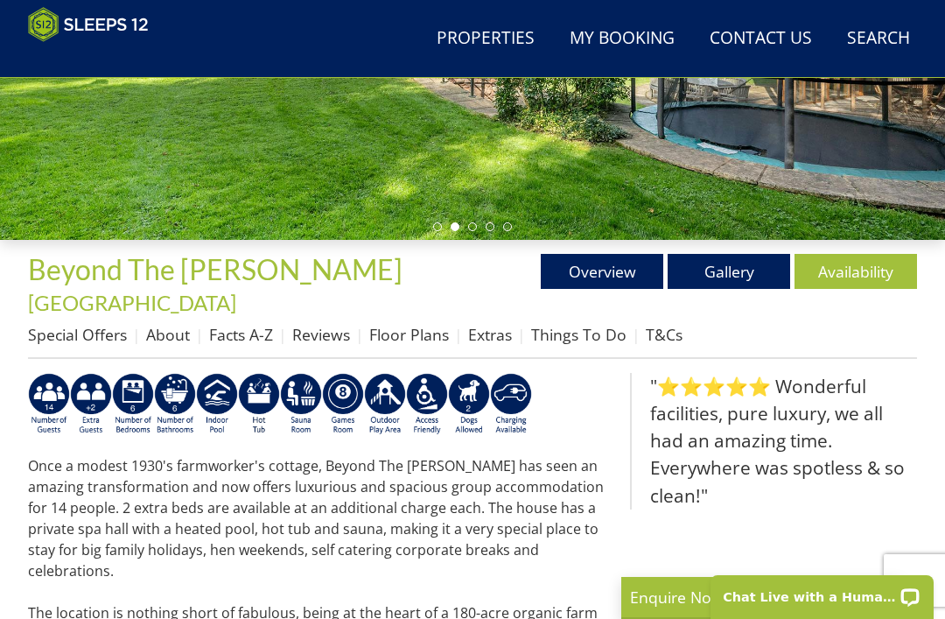
click at [851, 275] on link "Availability" at bounding box center [856, 271] width 123 height 35
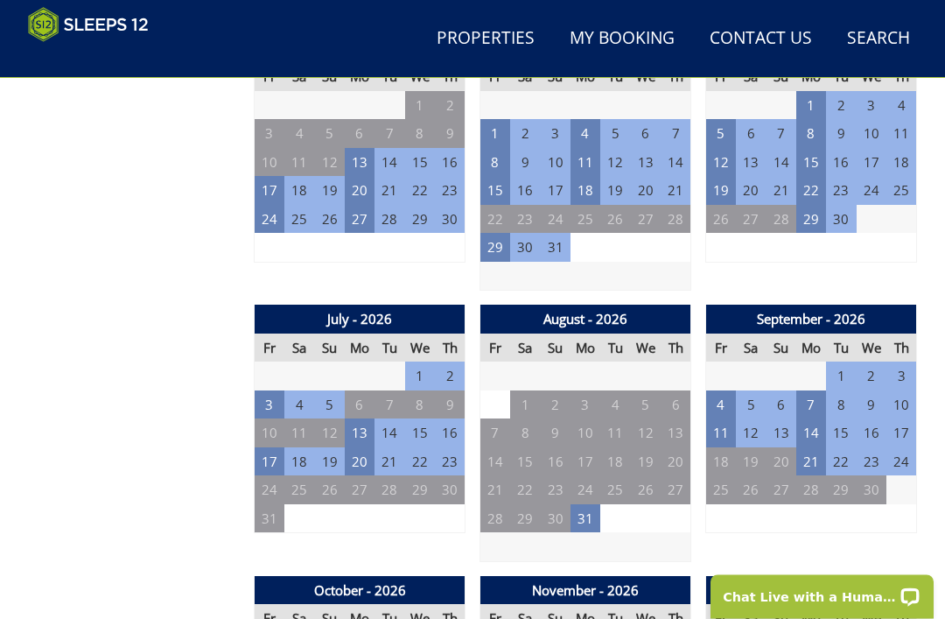
scroll to position [1308, 0]
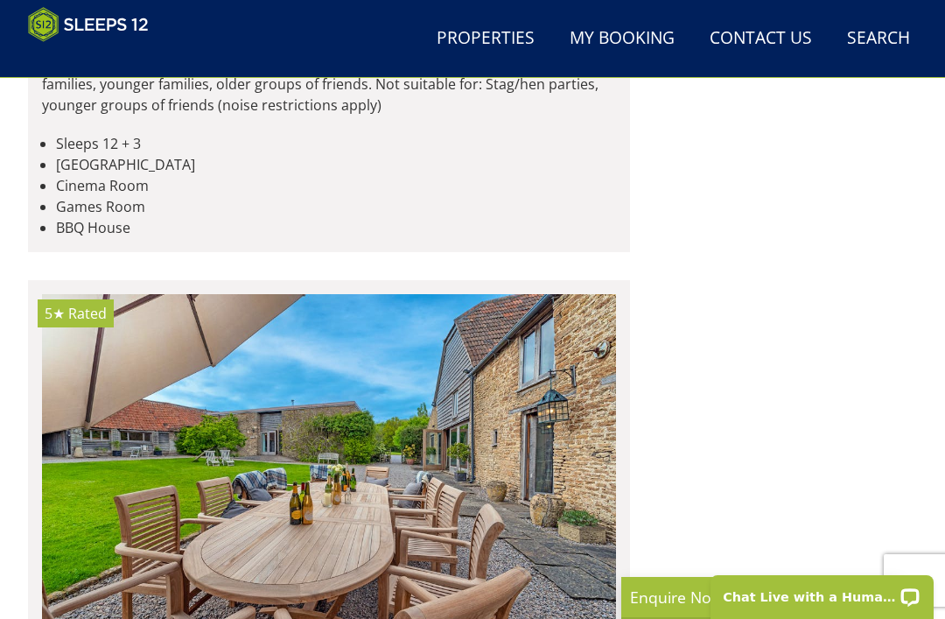
scroll to position [20201, 0]
click at [467, 28] on link "Properties" at bounding box center [486, 38] width 112 height 39
